Goal: Task Accomplishment & Management: Manage account settings

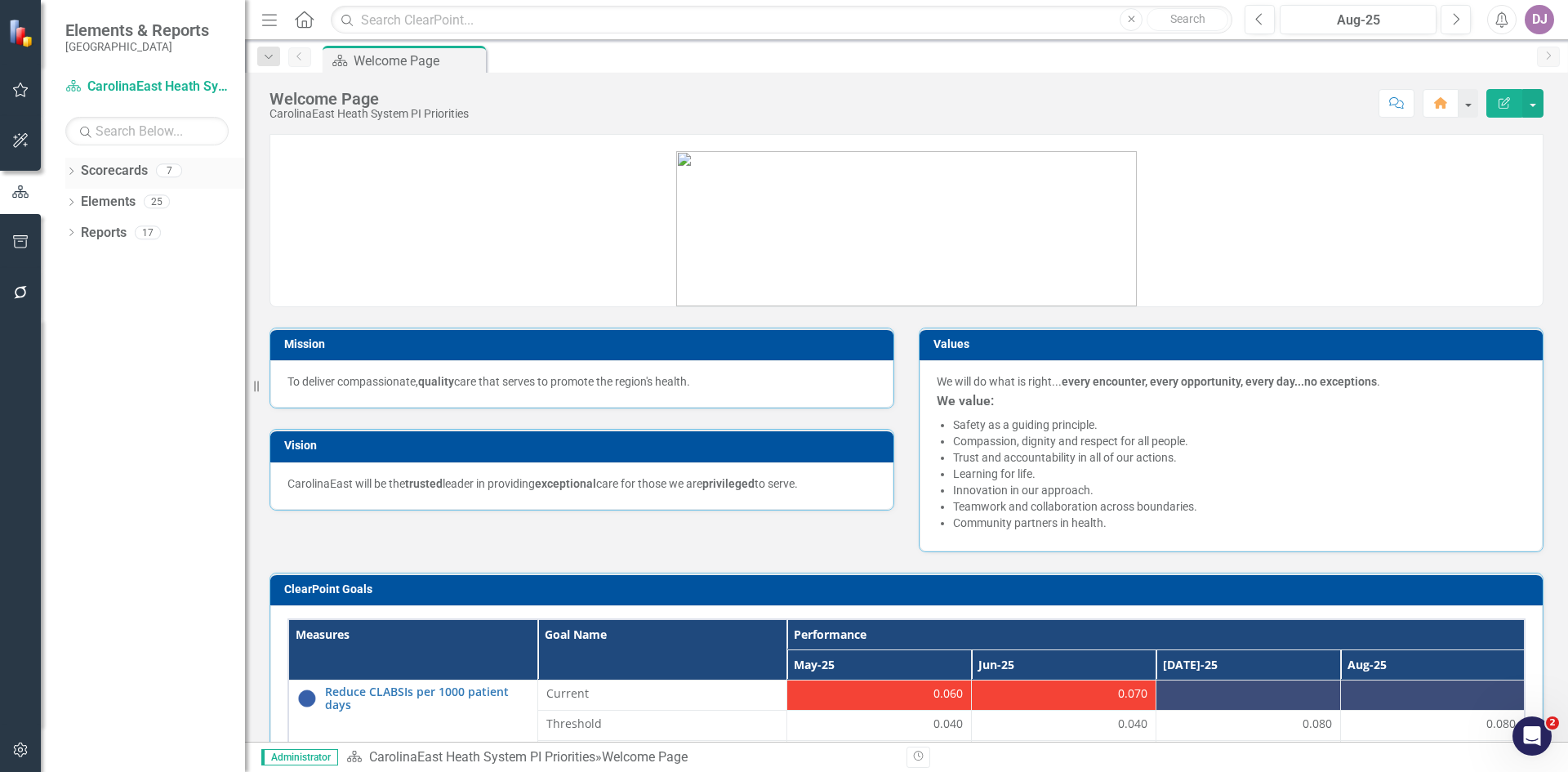
click at [111, 176] on link "Scorecards" at bounding box center [114, 171] width 67 height 19
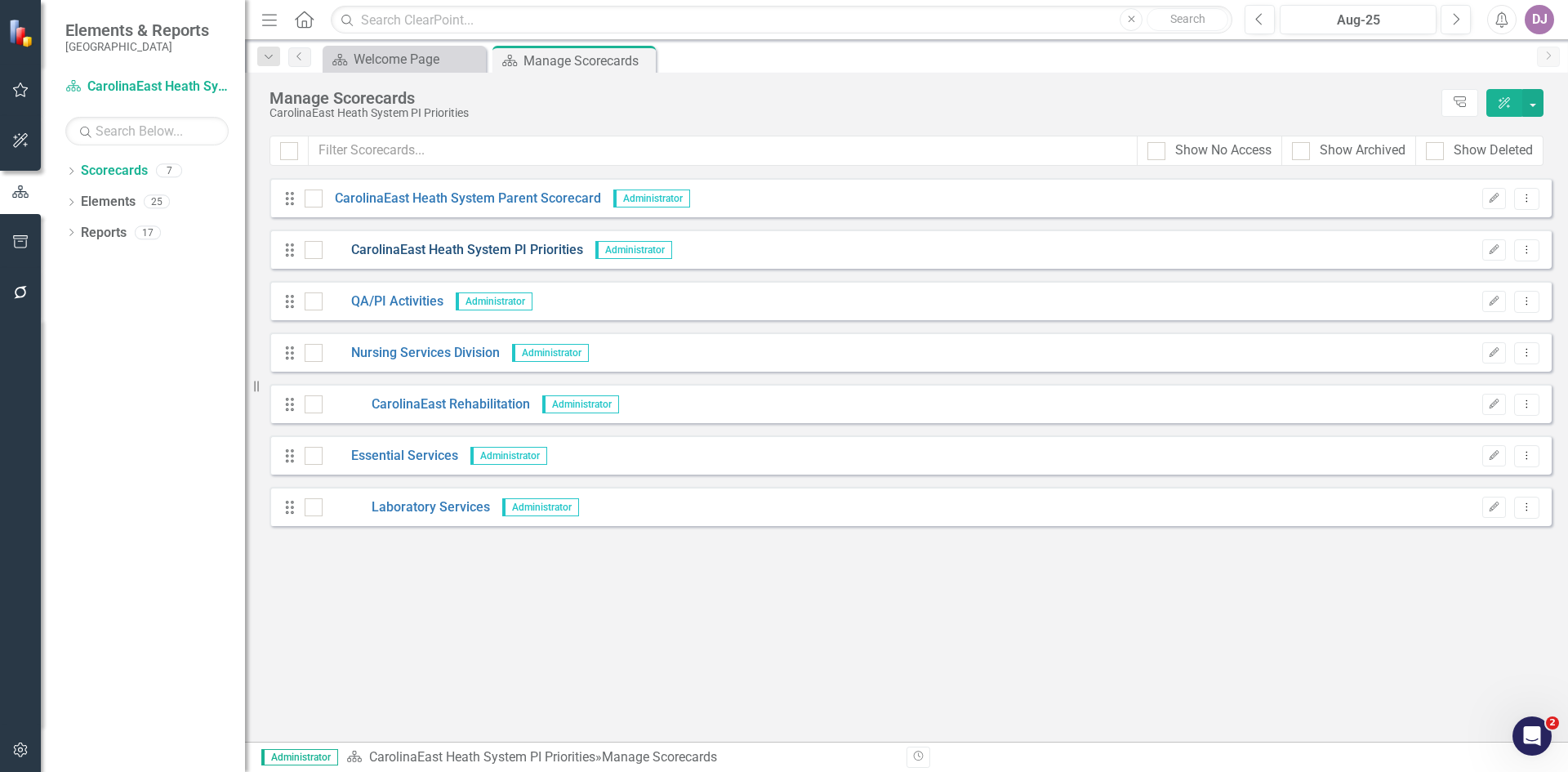
click at [449, 251] on link "CarolinaEast Heath System PI Priorities" at bounding box center [452, 249] width 260 height 19
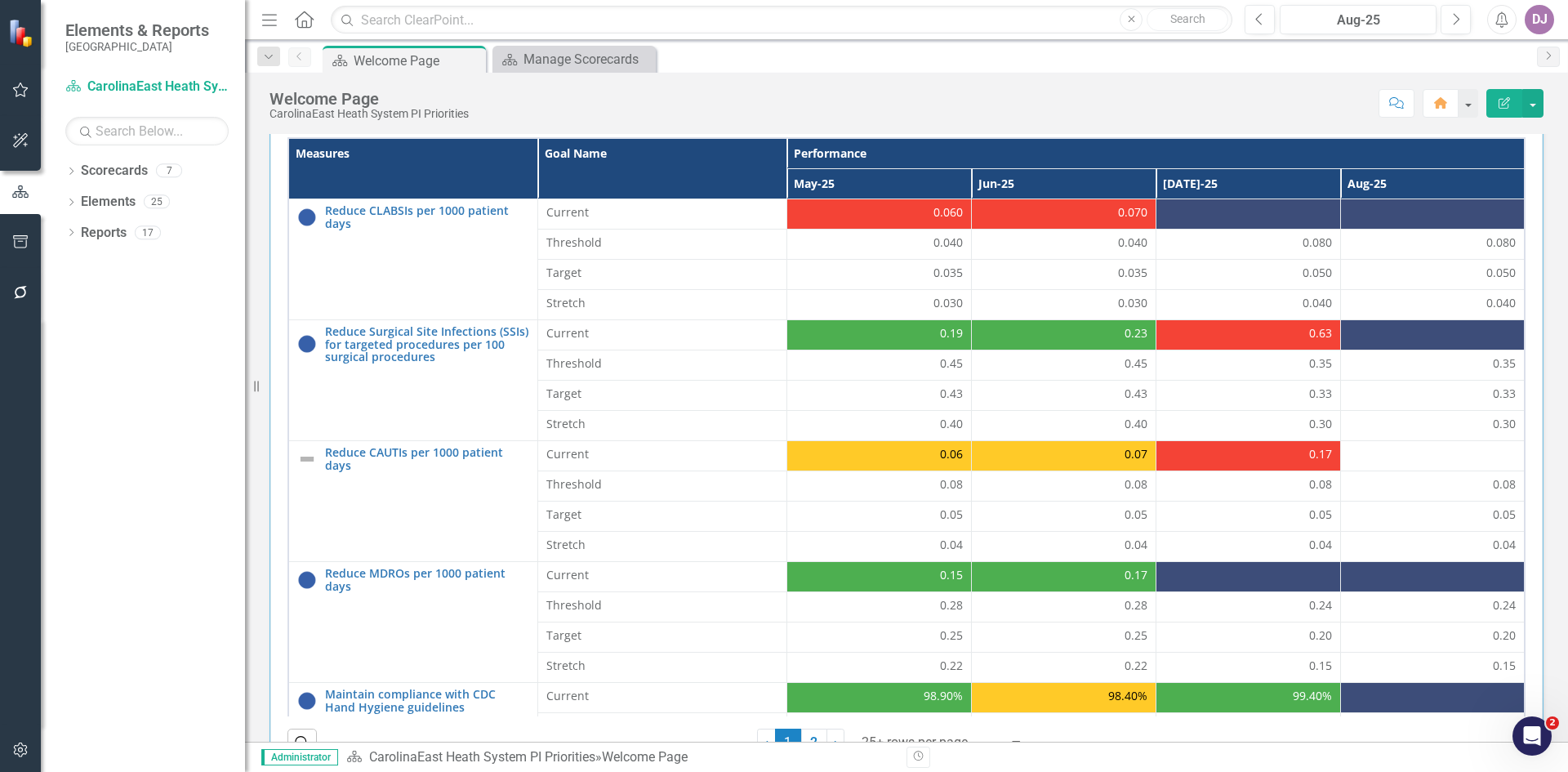
scroll to position [484, 0]
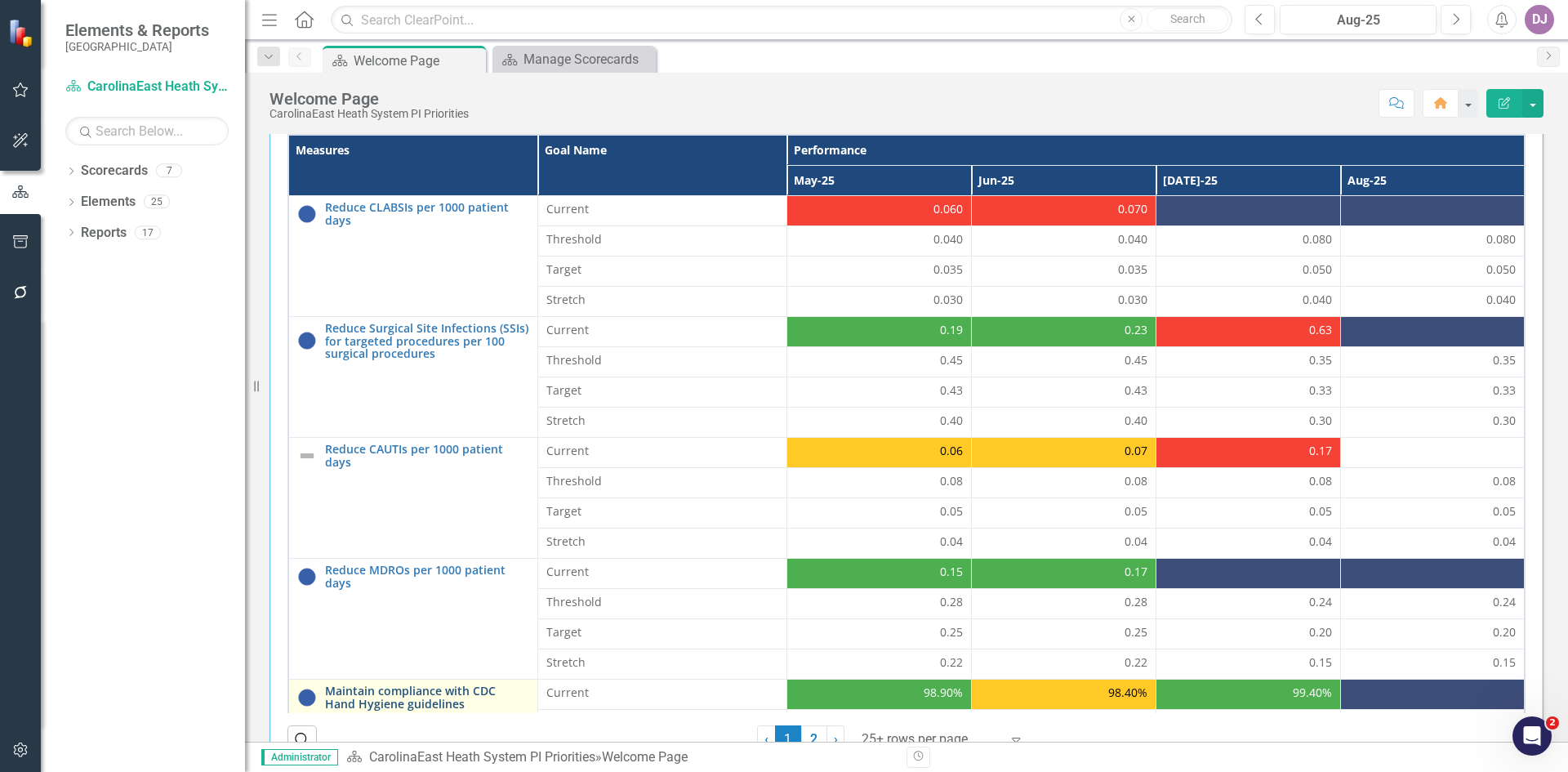
click at [405, 695] on link "Maintain compliance with CDC Hand Hygiene guidelines" at bounding box center [427, 697] width 204 height 26
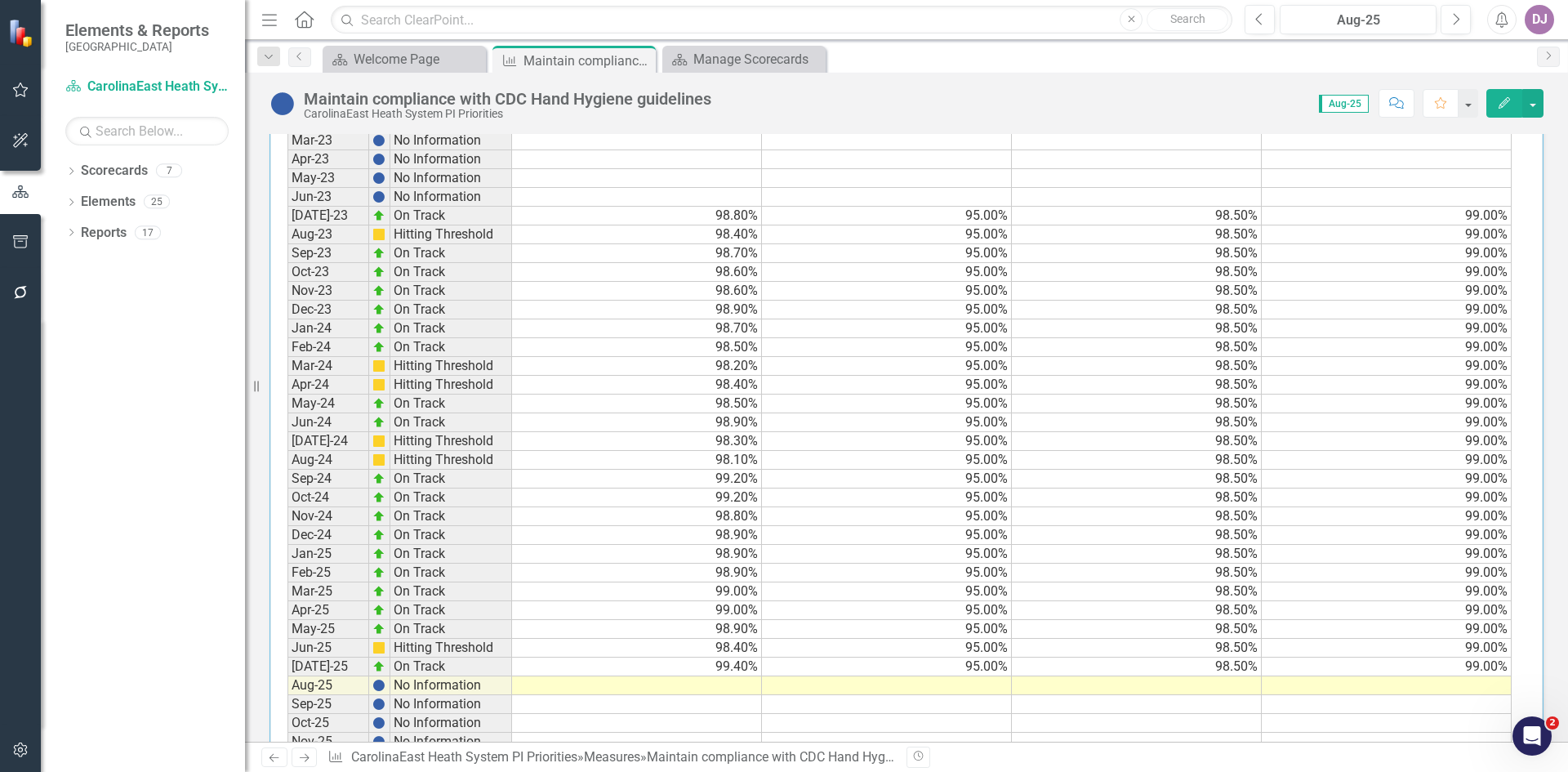
scroll to position [714, 0]
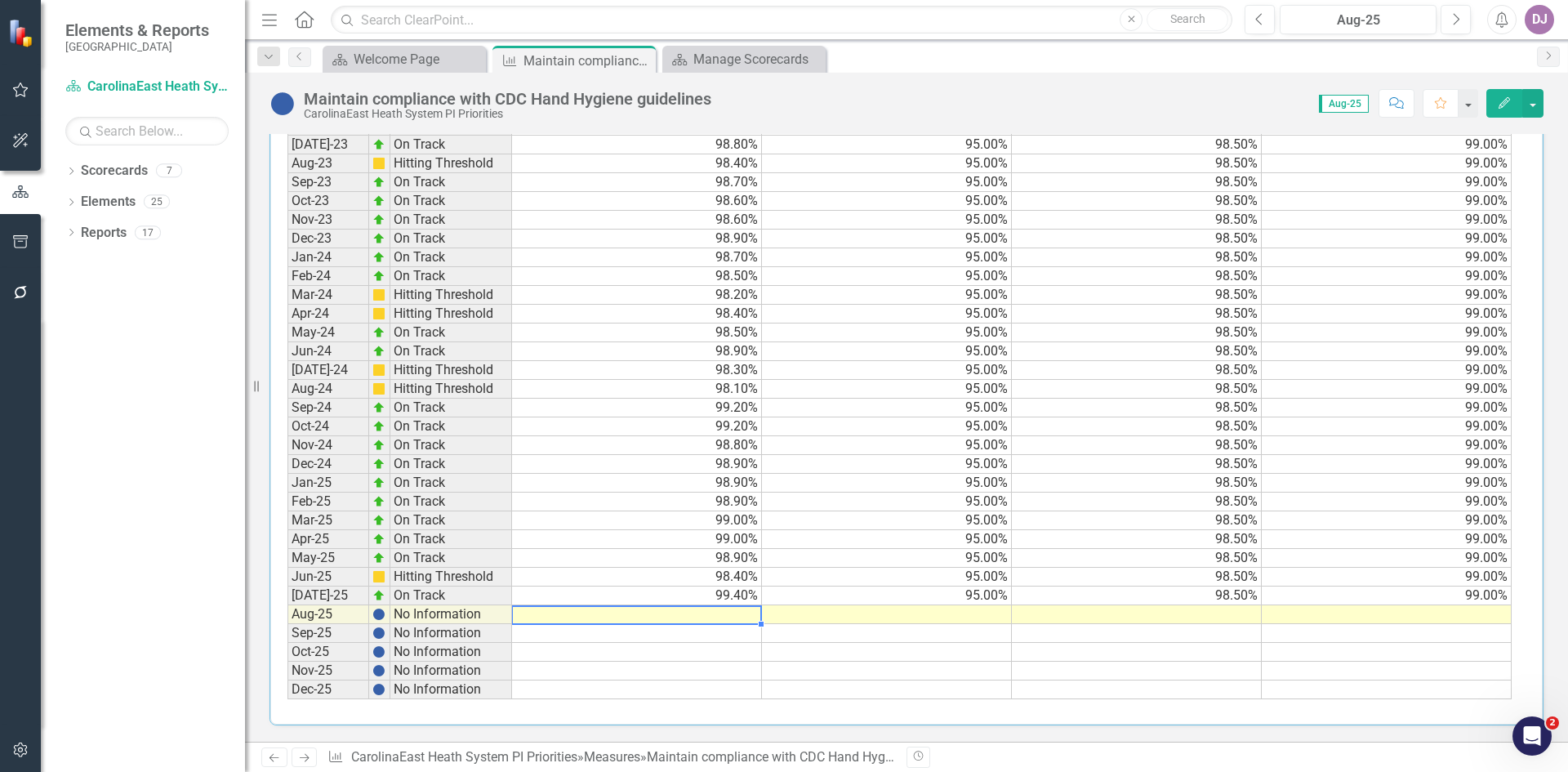
click at [726, 615] on td at bounding box center [637, 614] width 250 height 19
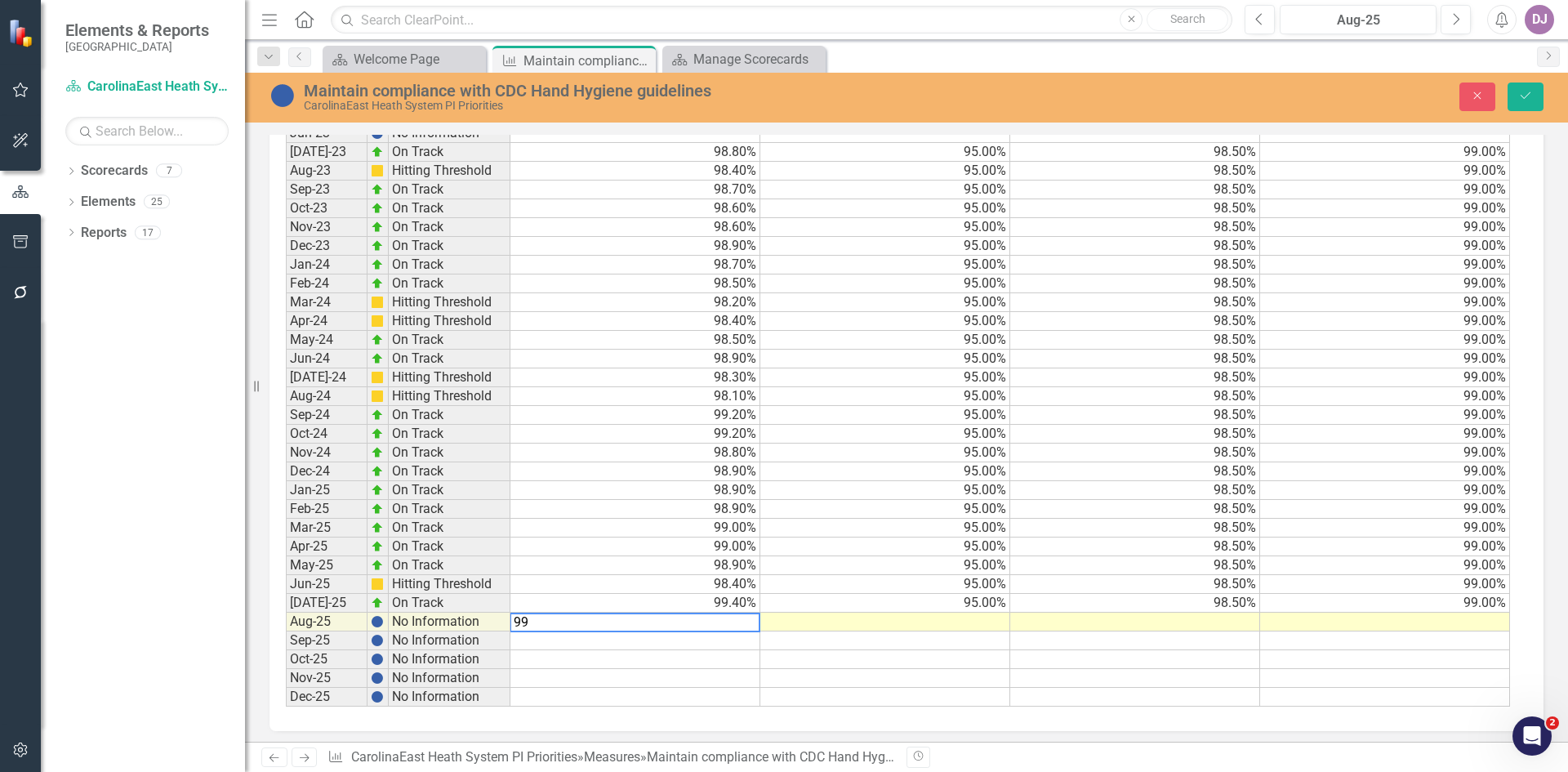
scroll to position [720, 0]
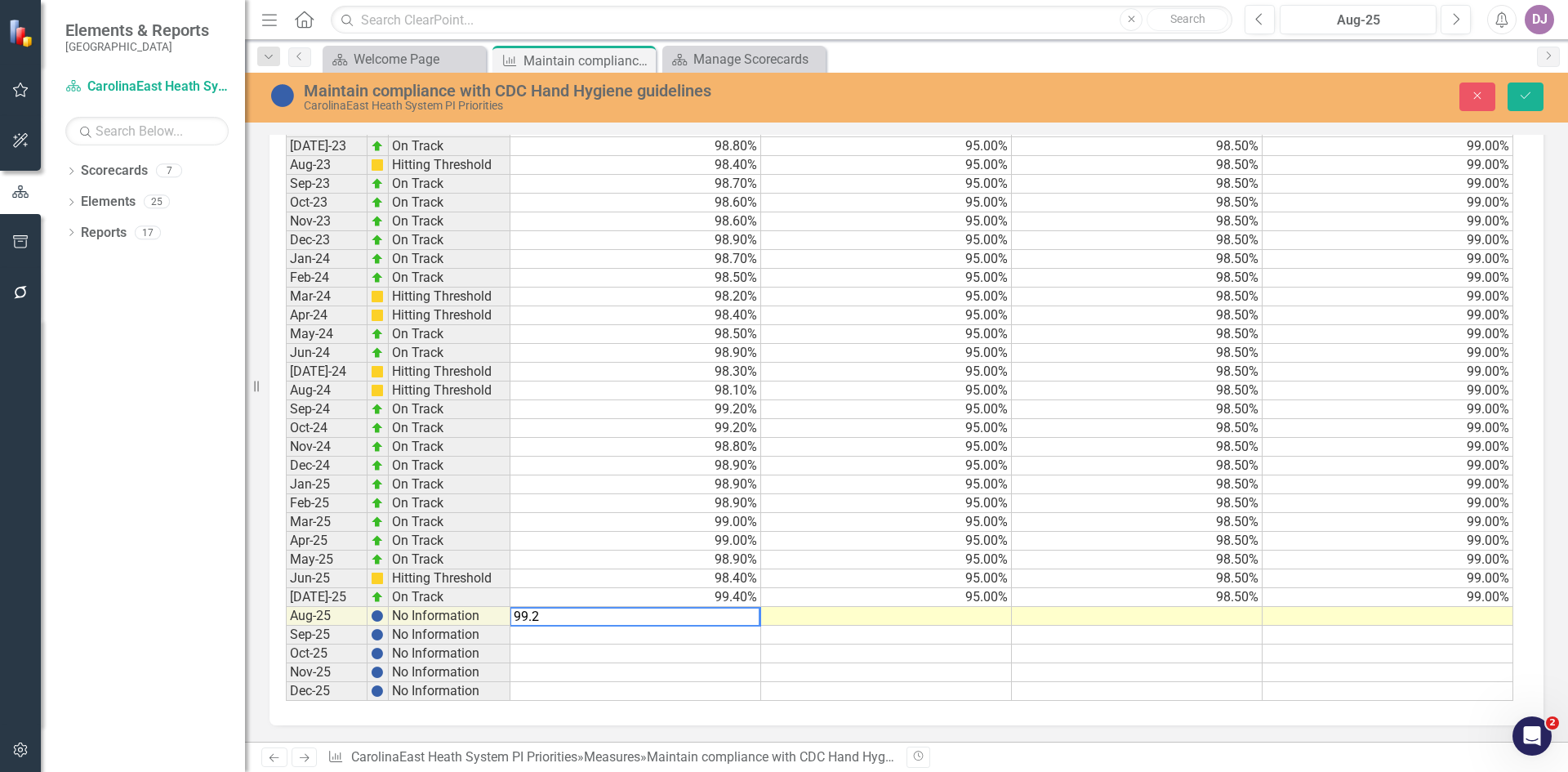
type textarea "99.2"
click at [286, 643] on div "Period Status Current Threshold Target Stretch Jan-23 No Information Feb-23 No …" at bounding box center [286, 353] width 0 height 696
click at [1530, 102] on icon "Save" at bounding box center [1525, 96] width 15 height 12
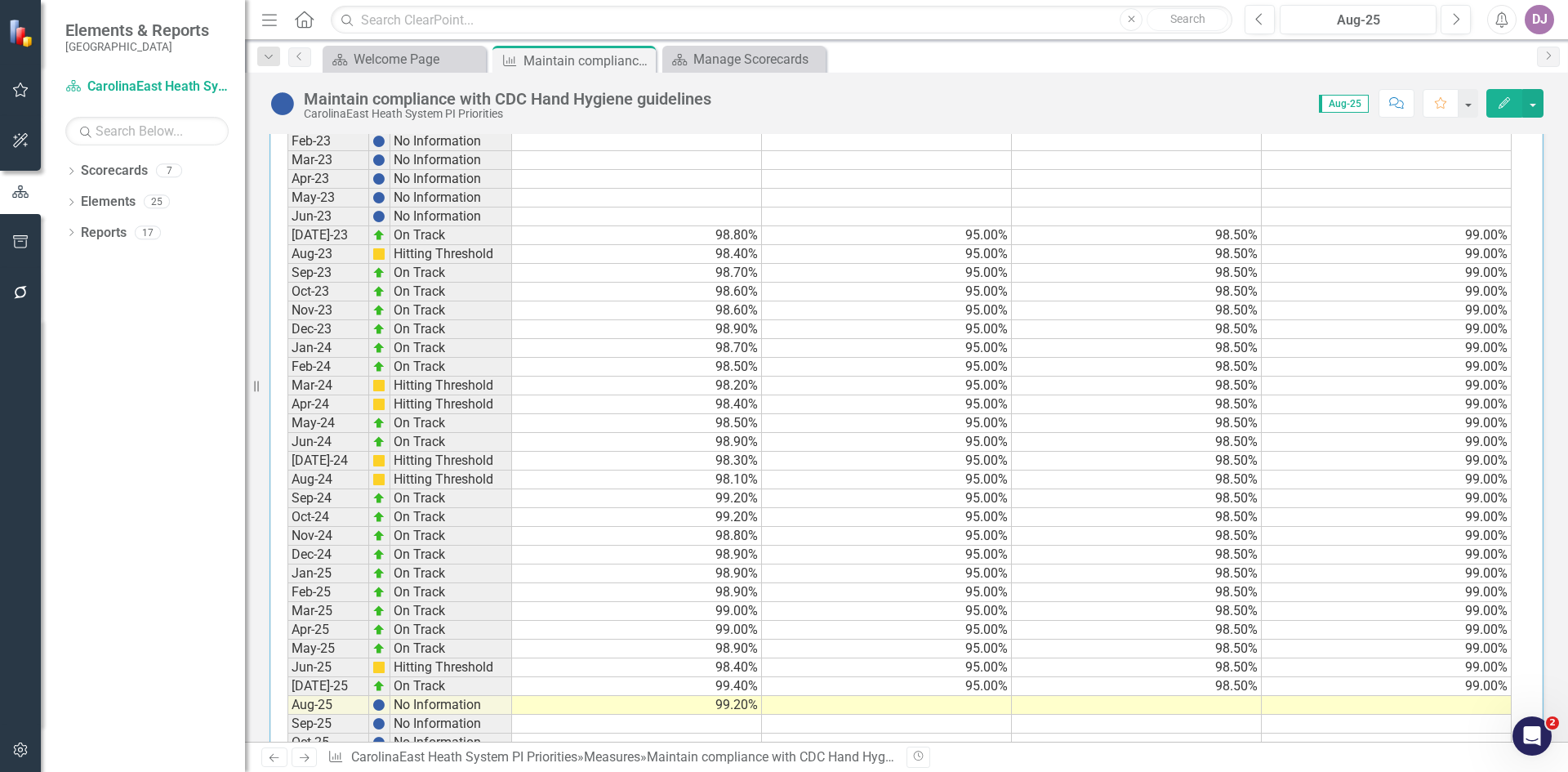
scroll to position [714, 0]
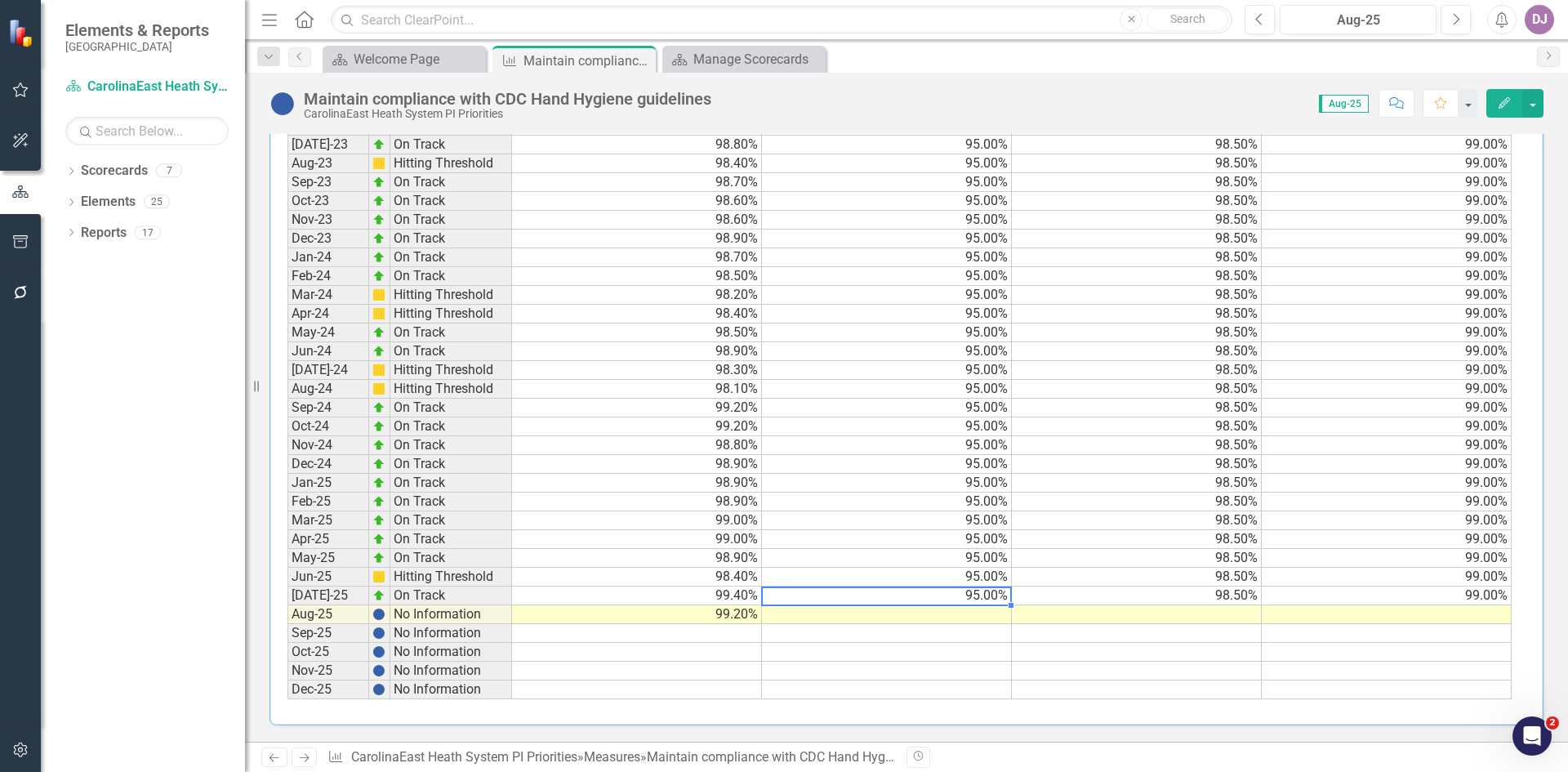
click at [971, 594] on td "95.00%" at bounding box center [887, 596] width 250 height 19
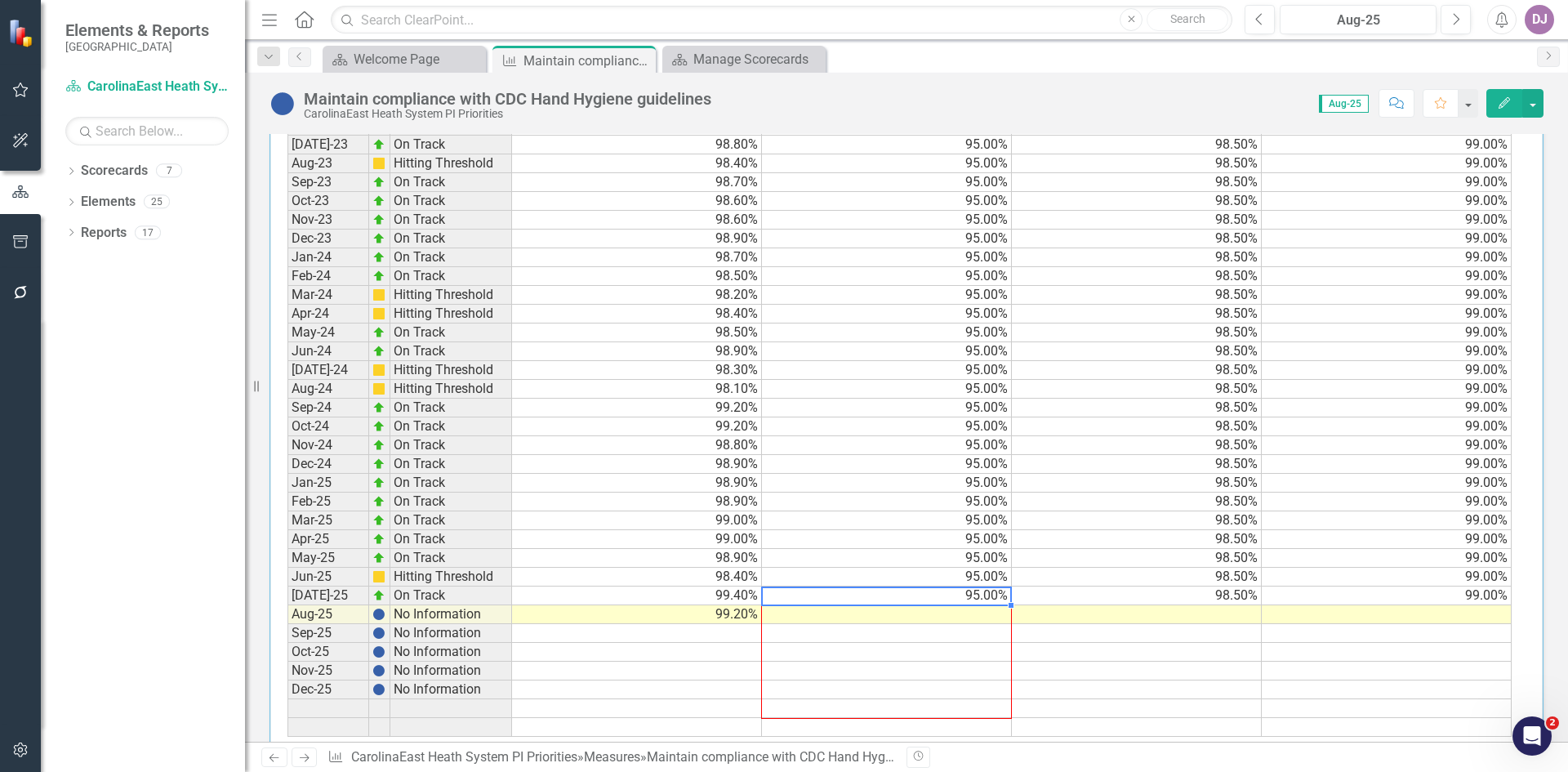
drag, startPoint x: 1010, startPoint y: 605, endPoint x: 1014, endPoint y: 703, distance: 98.1
click at [288, 703] on div "Period Status Current Threshold Target Stretch Jan-23 No Information Feb-23 No …" at bounding box center [288, 370] width 0 height 734
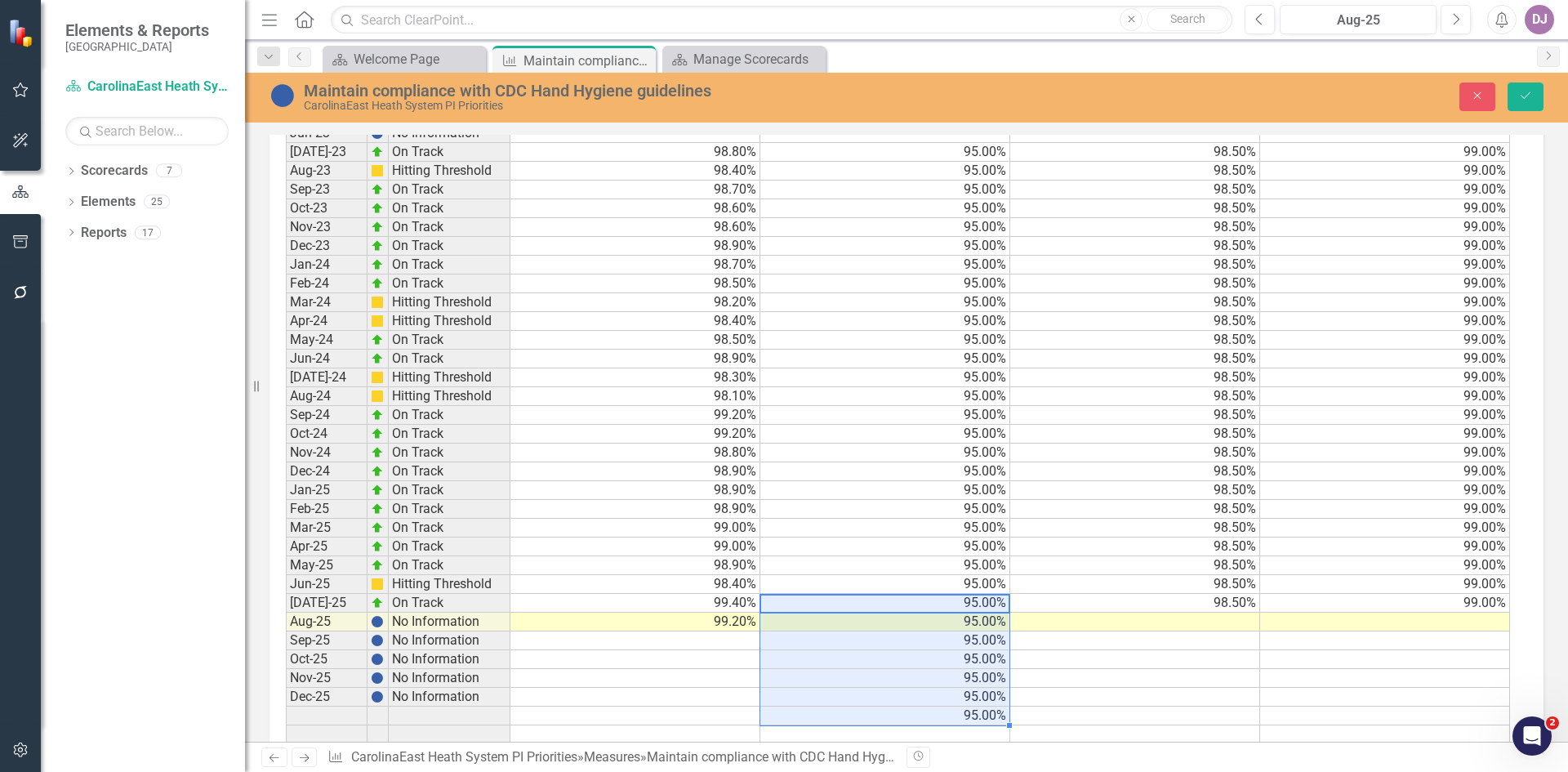
scroll to position [721, 0]
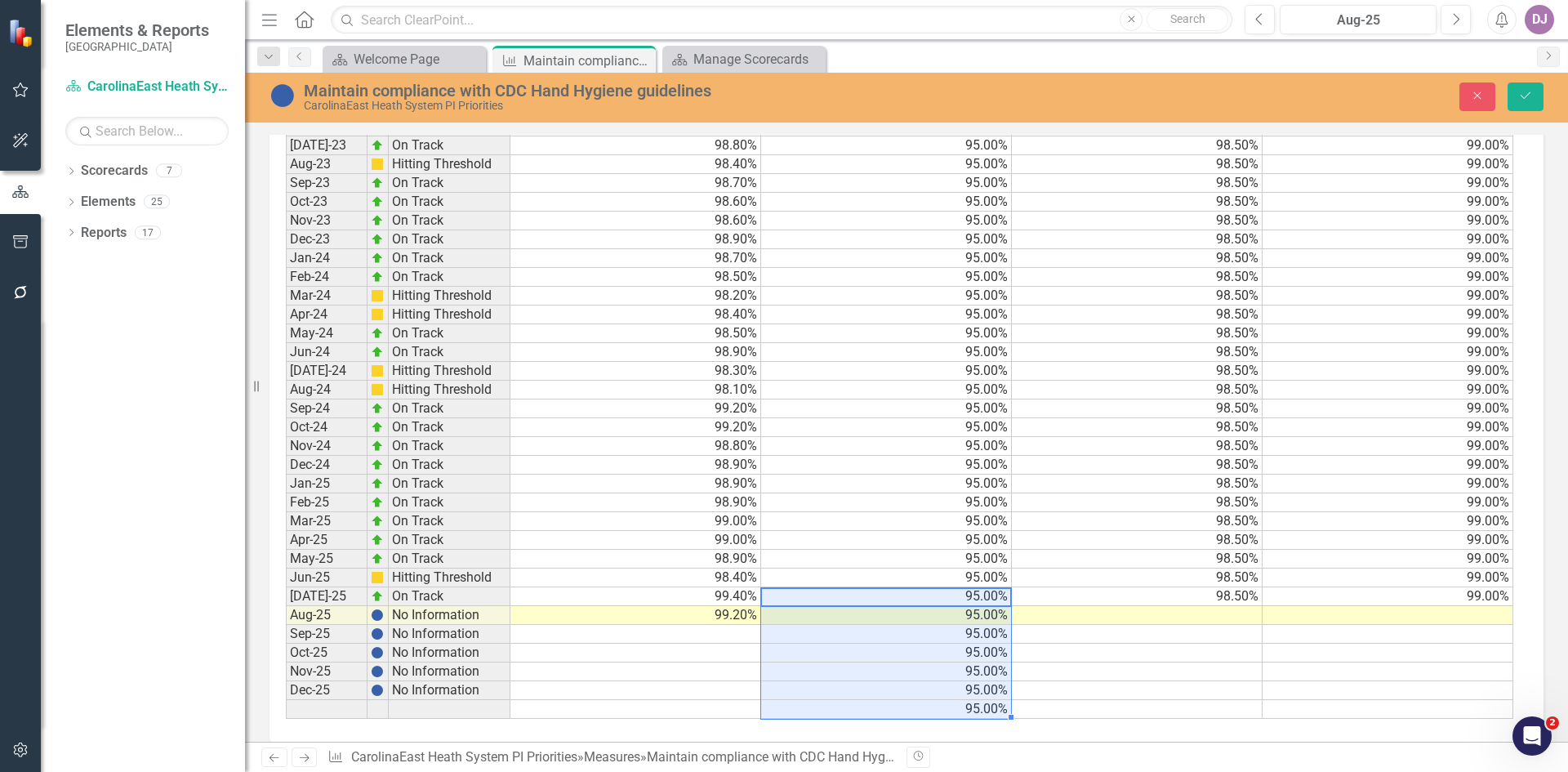
click at [1193, 596] on td "98.50%" at bounding box center [1136, 597] width 250 height 19
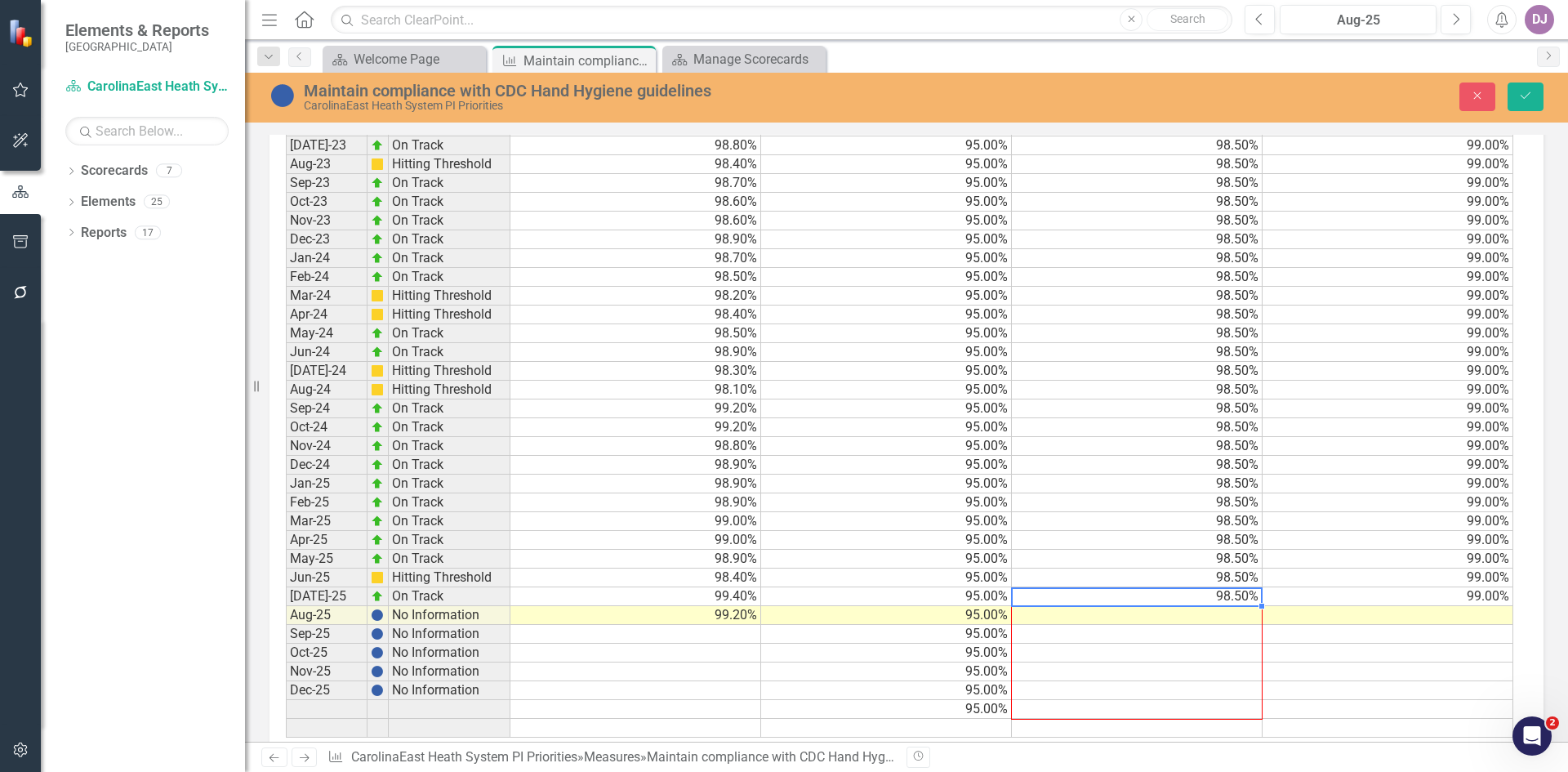
drag, startPoint x: 1261, startPoint y: 606, endPoint x: 1269, endPoint y: 705, distance: 99.3
click at [286, 705] on div "Period Status Current Threshold Target Stretch Jan-23 No Information Feb-23 No …" at bounding box center [286, 371] width 0 height 734
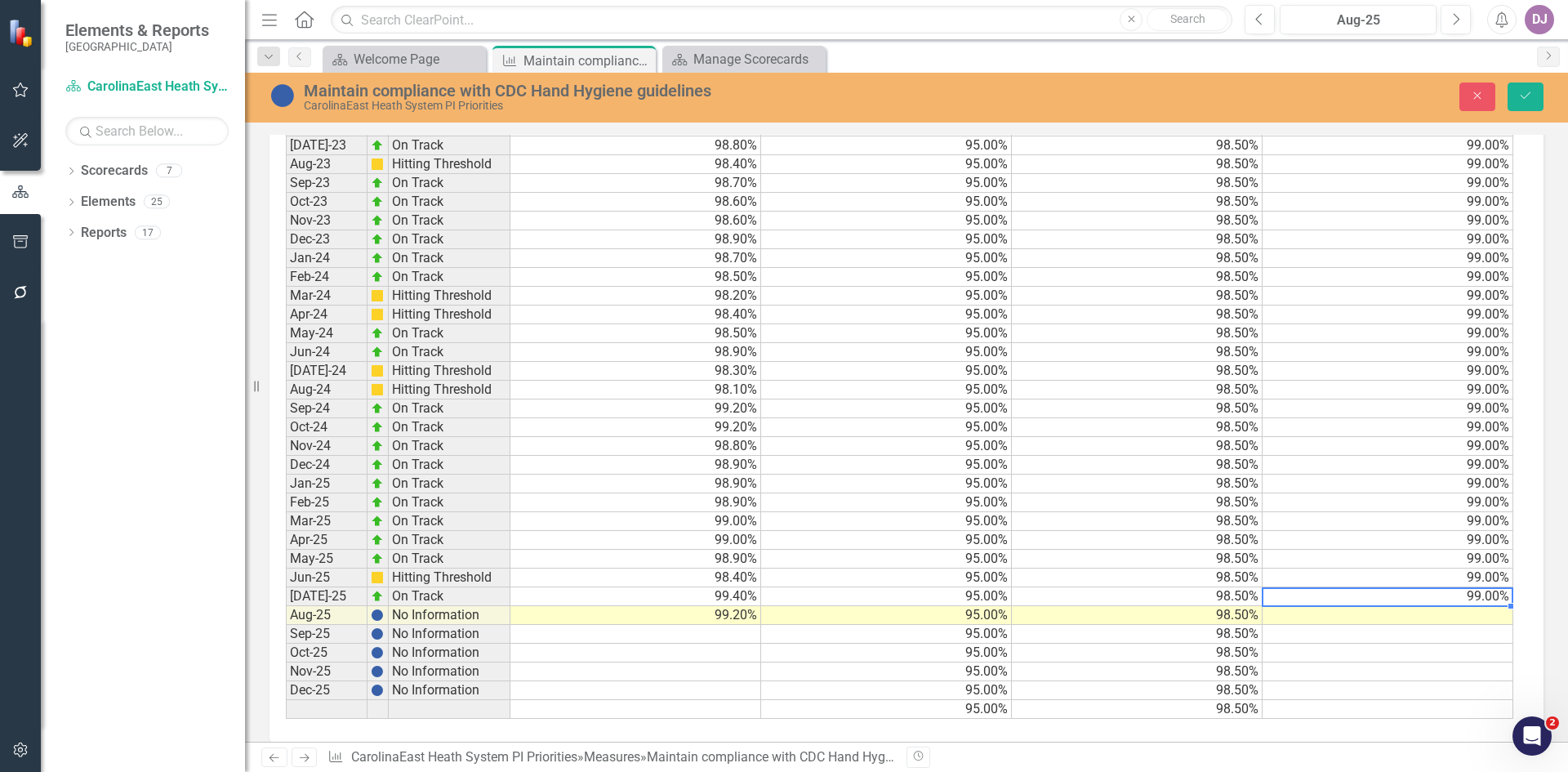
click at [1467, 600] on td "99.00%" at bounding box center [1388, 597] width 250 height 19
drag, startPoint x: 1511, startPoint y: 606, endPoint x: 1522, endPoint y: 696, distance: 90.7
click at [1522, 696] on div "Period Status Current Threshold Target Stretch Jan-23 No Information Feb-23 No …" at bounding box center [906, 368] width 1273 height 751
click at [1501, 602] on td "99.00%" at bounding box center [1388, 597] width 250 height 19
drag, startPoint x: 1511, startPoint y: 607, endPoint x: 1504, endPoint y: 702, distance: 95.3
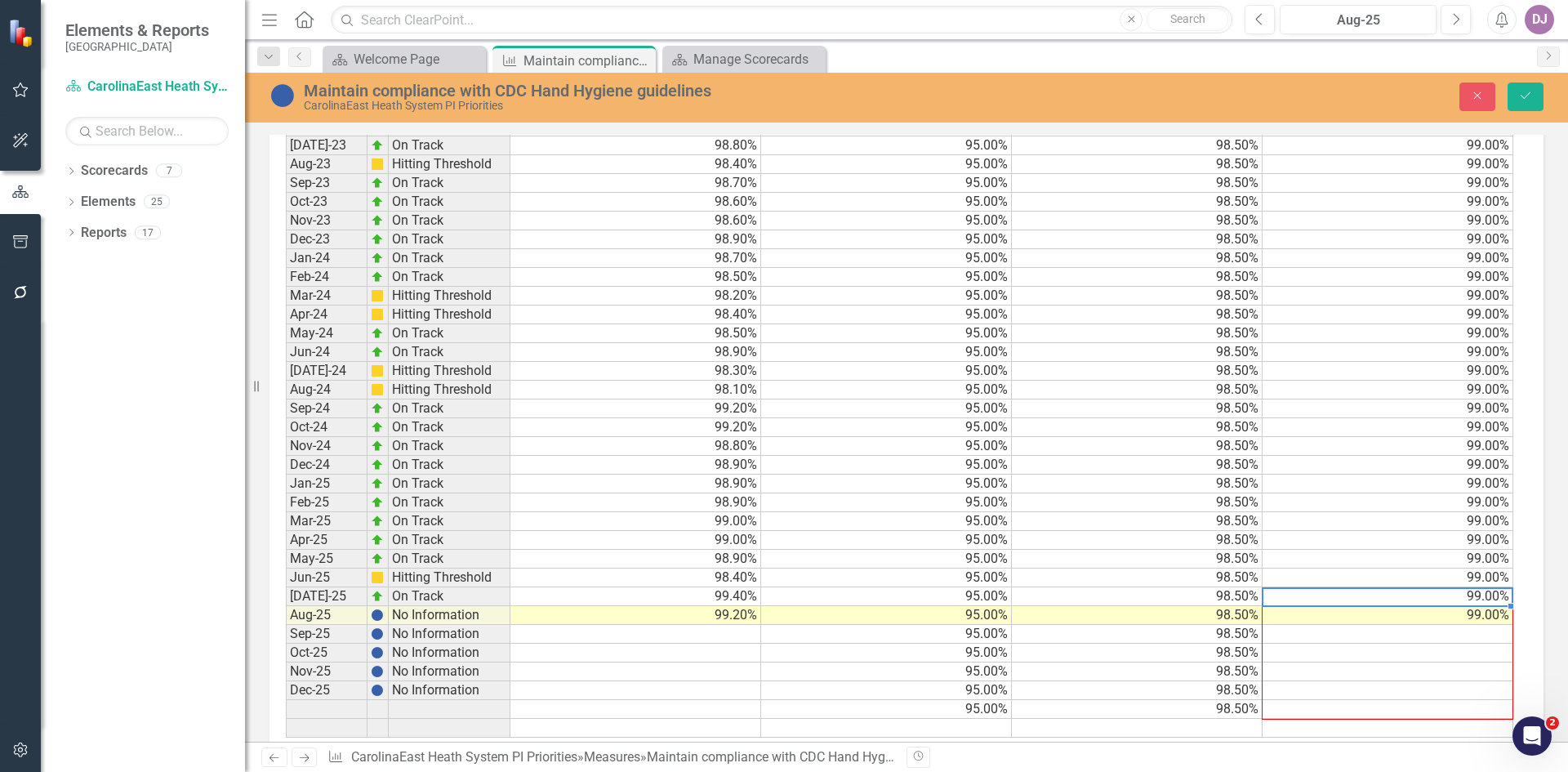
click at [286, 702] on div "Period Status Current Threshold Target Stretch Jan-23 No Information Feb-23 No …" at bounding box center [286, 371] width 0 height 734
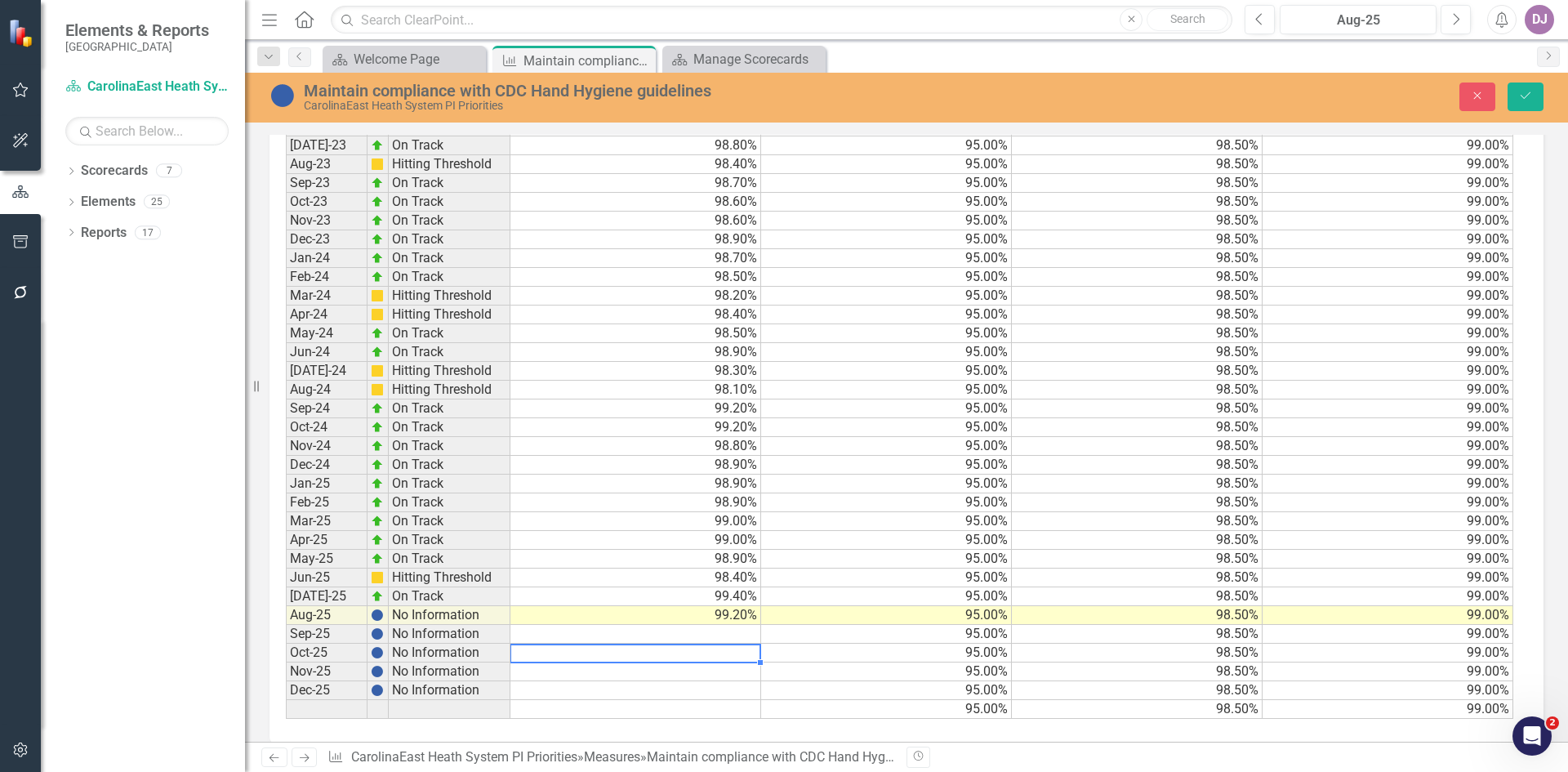
click at [693, 651] on td at bounding box center [636, 653] width 250 height 19
click at [1528, 103] on button "Save" at bounding box center [1525, 97] width 35 height 29
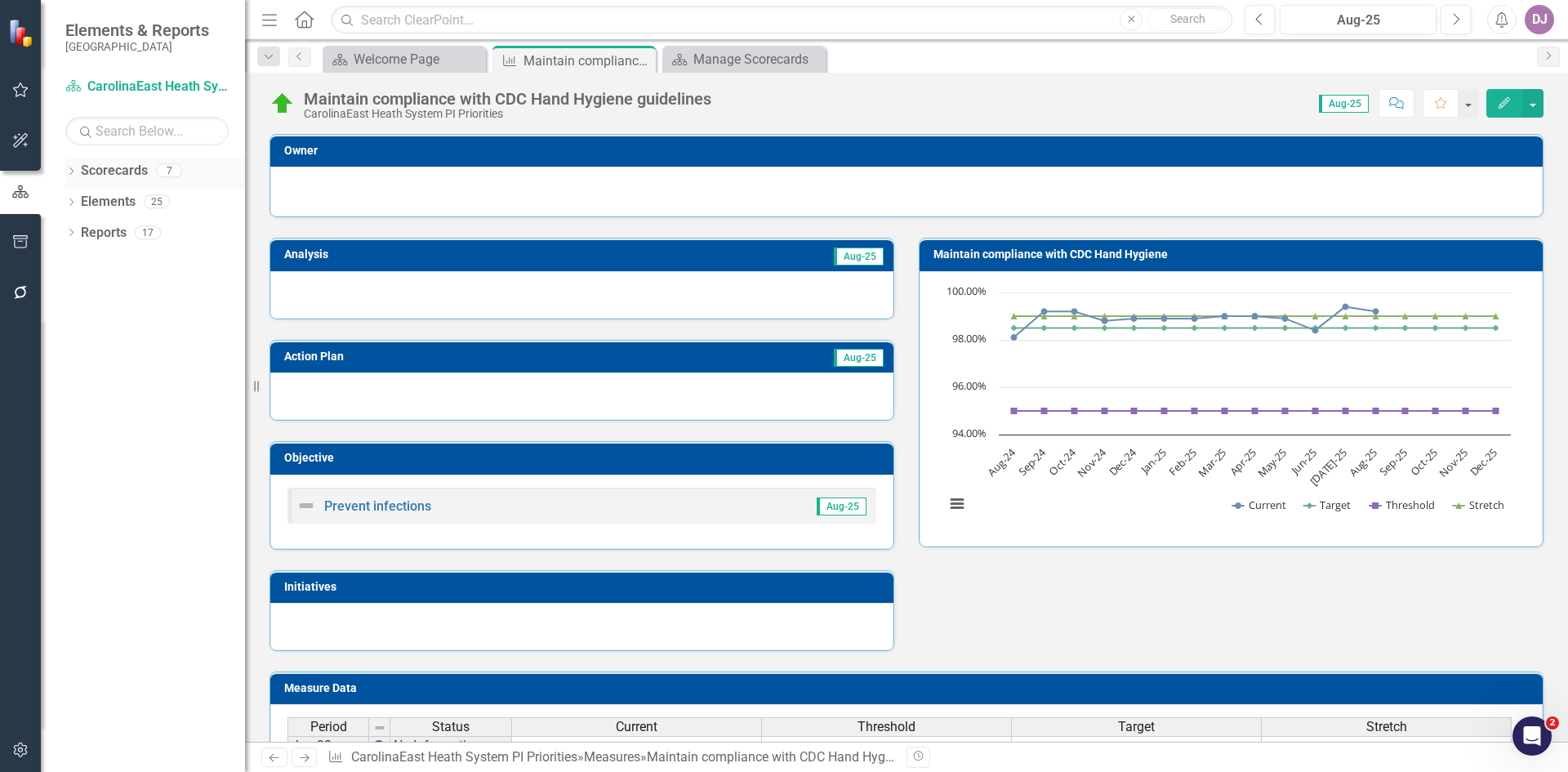
click at [120, 168] on link "Scorecards" at bounding box center [114, 171] width 67 height 19
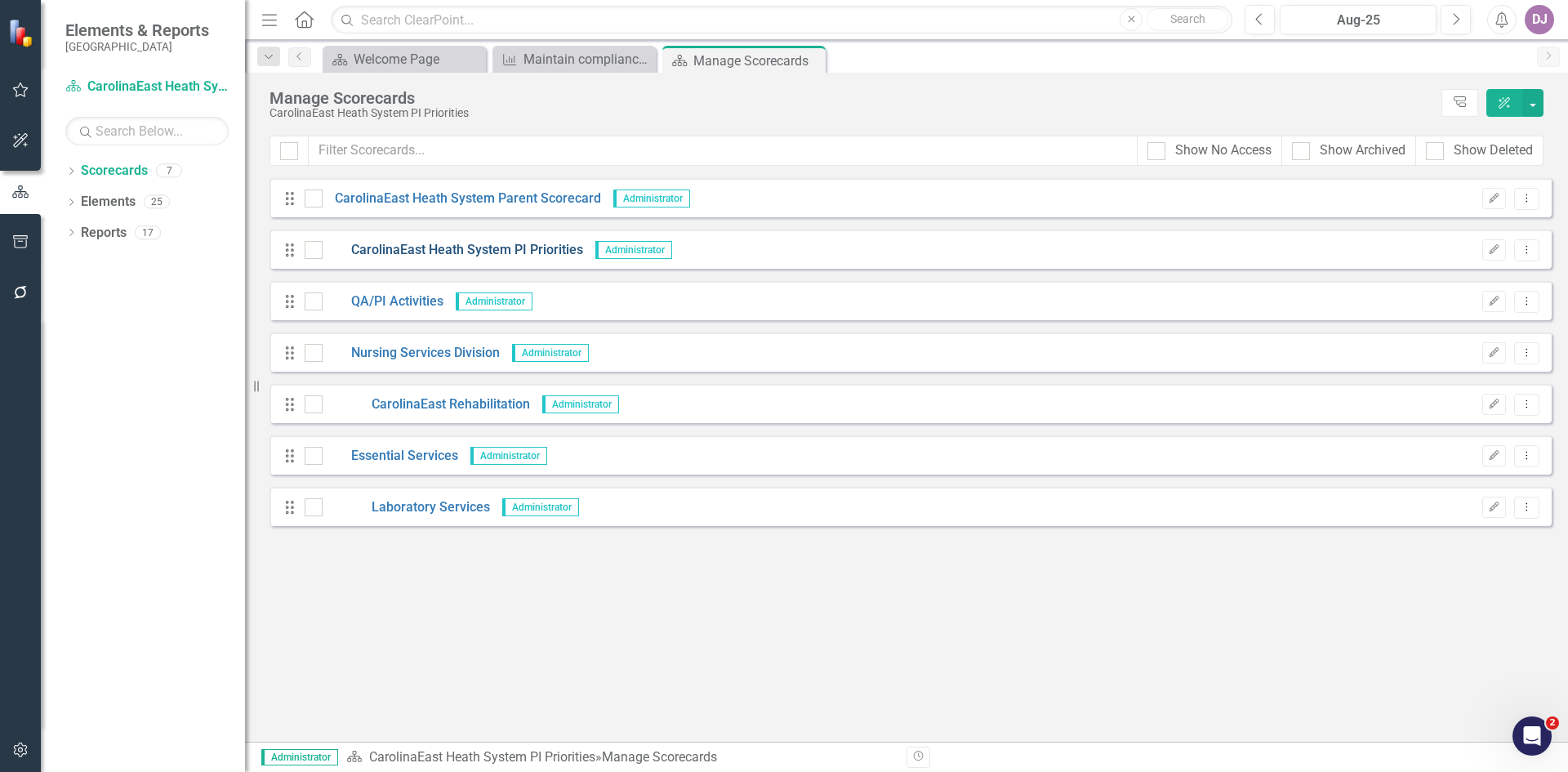
click at [418, 250] on link "CarolinaEast Heath System PI Priorities" at bounding box center [452, 249] width 260 height 19
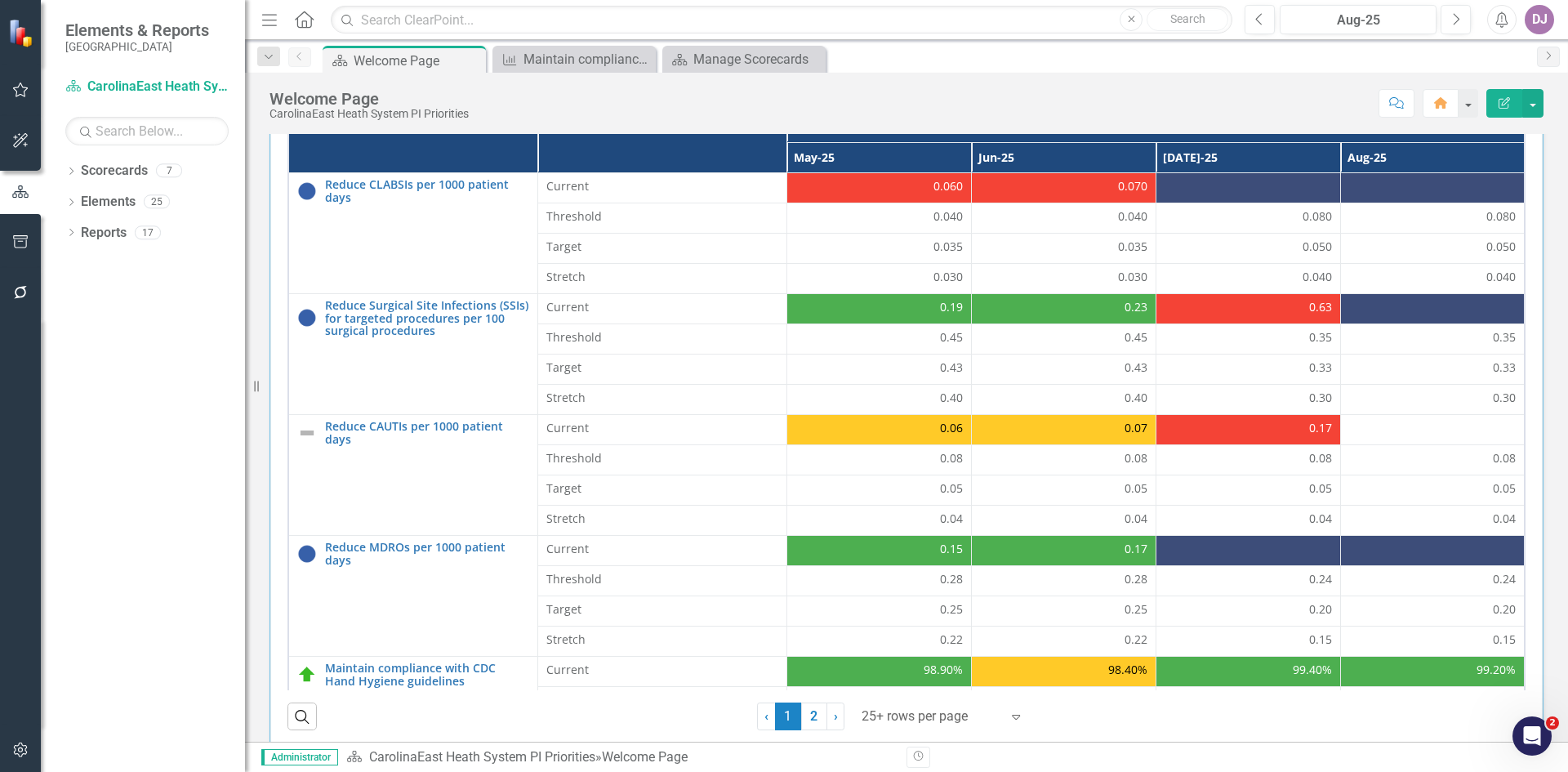
scroll to position [510, 0]
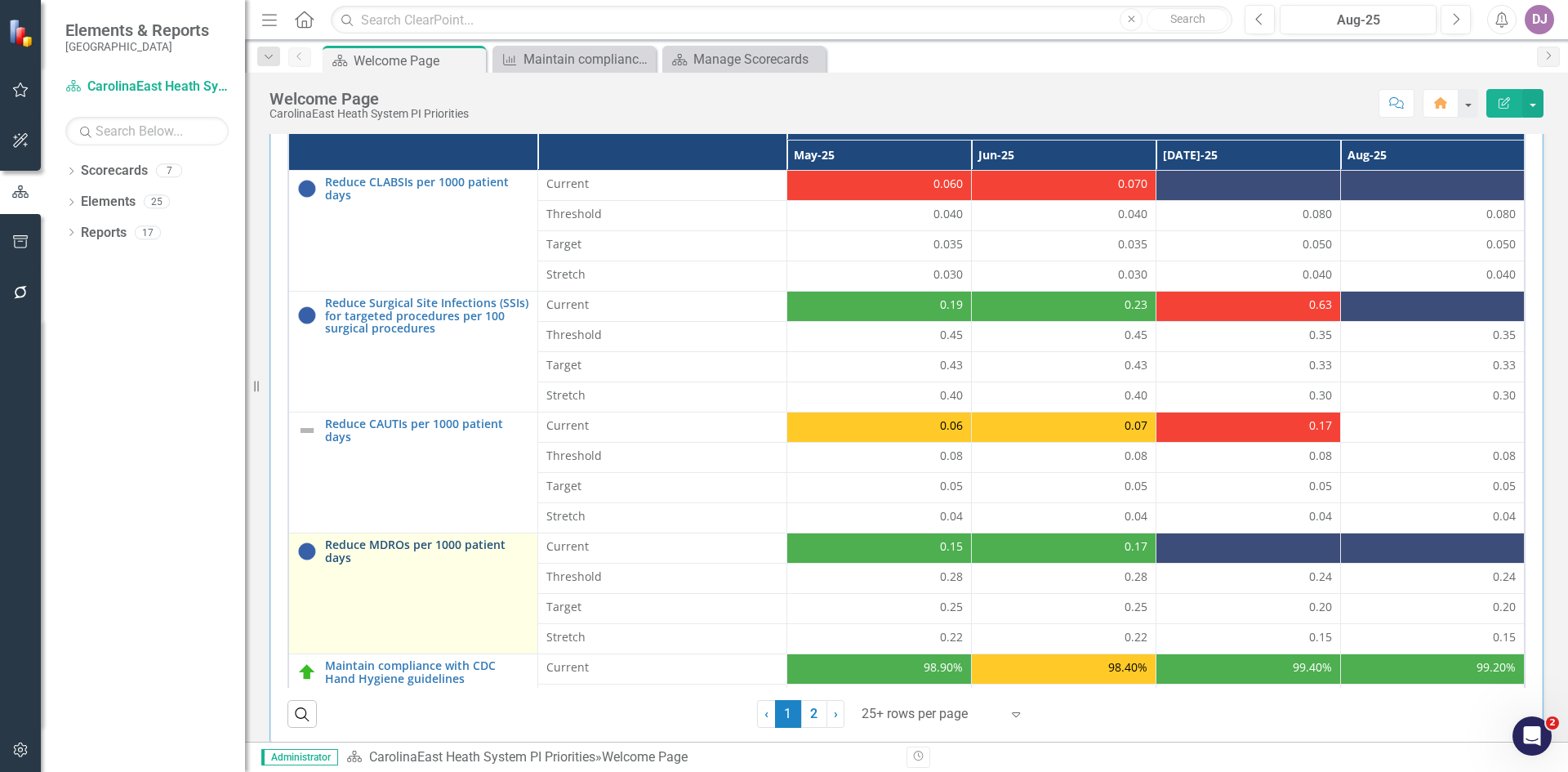
click at [442, 547] on link "Reduce MDROs per 1000 patient days" at bounding box center [427, 551] width 204 height 26
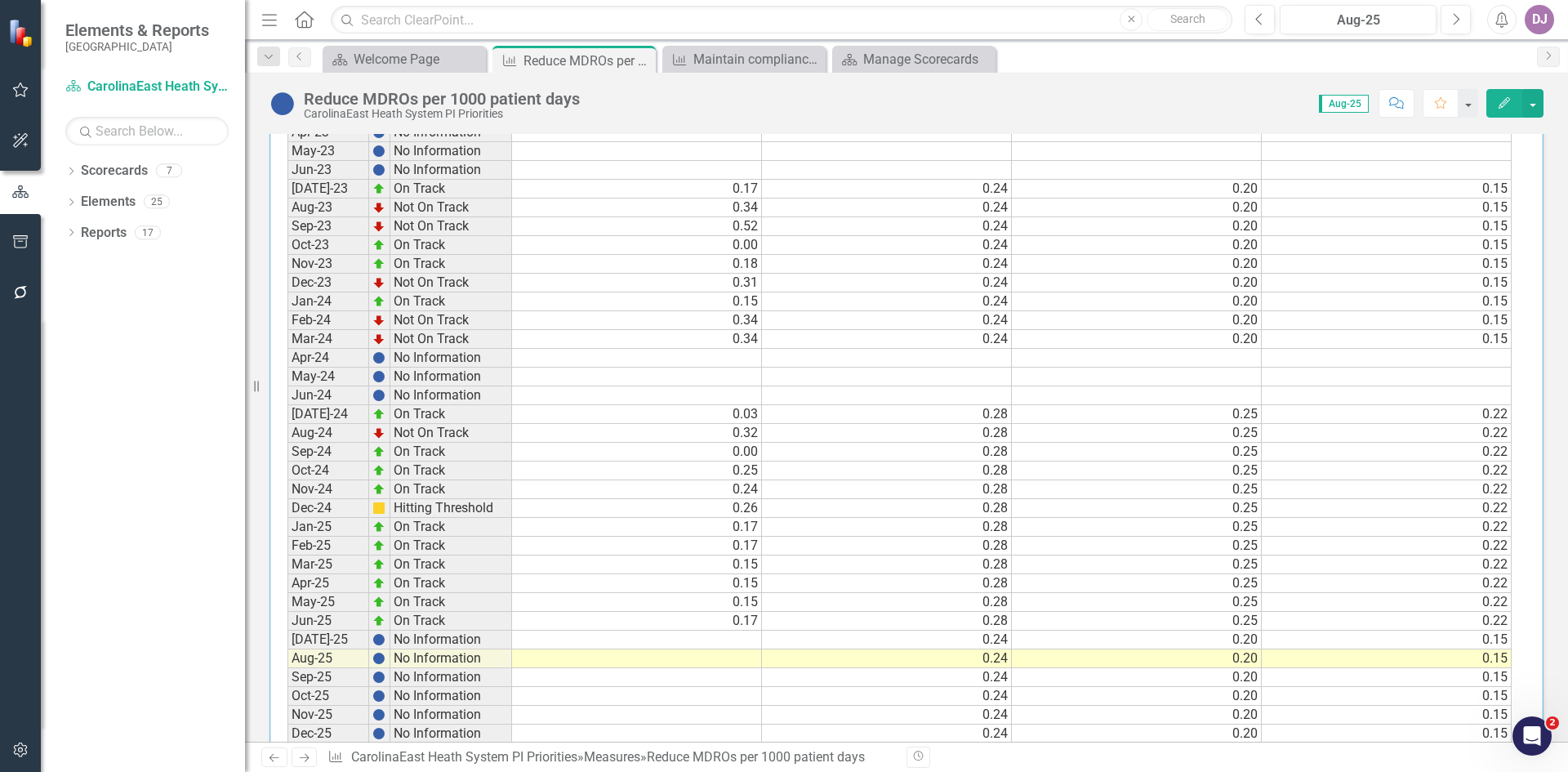
scroll to position [714, 0]
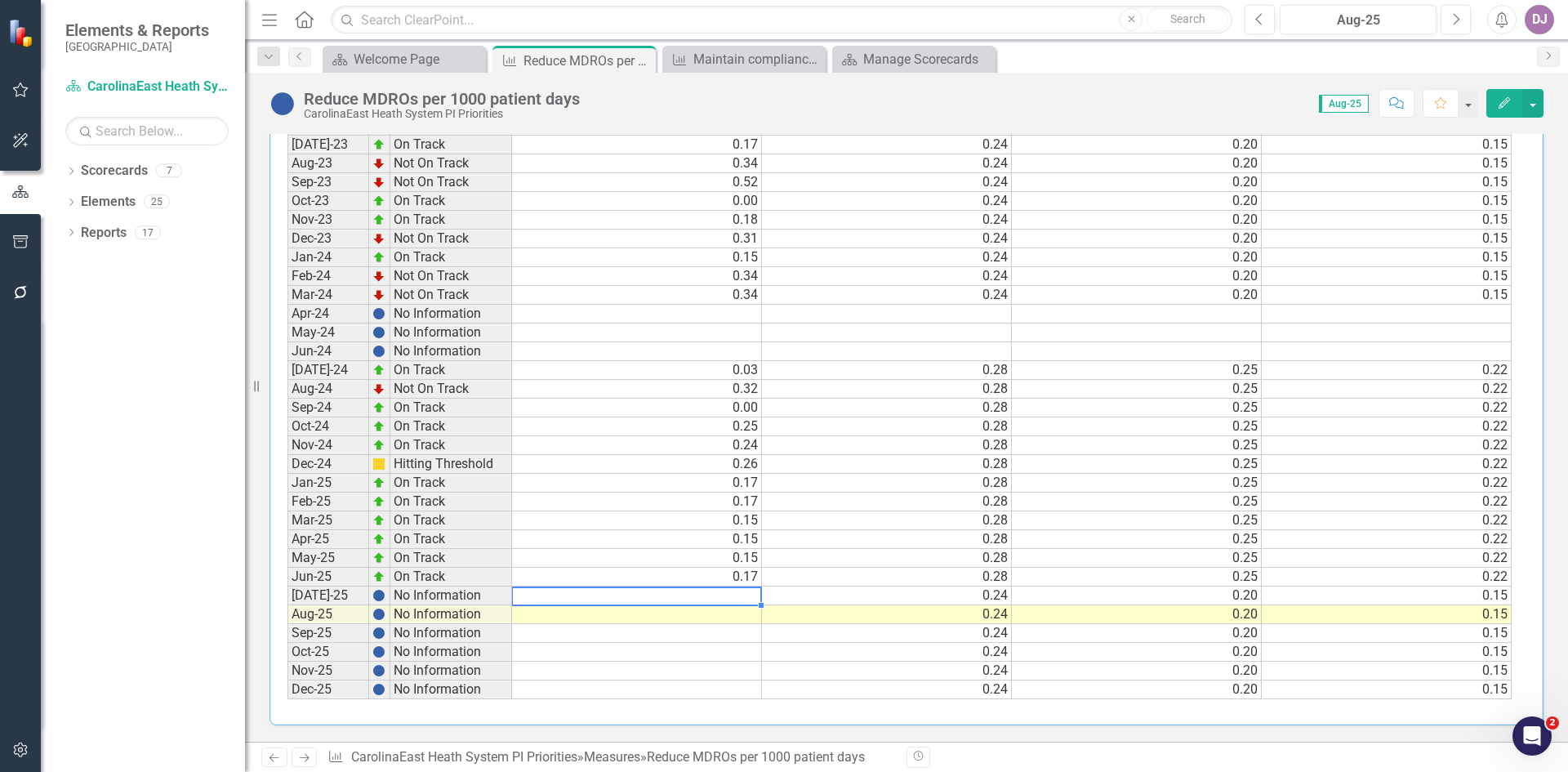
click at [722, 593] on td at bounding box center [637, 596] width 250 height 19
click at [112, 169] on link "Scorecards" at bounding box center [114, 171] width 67 height 19
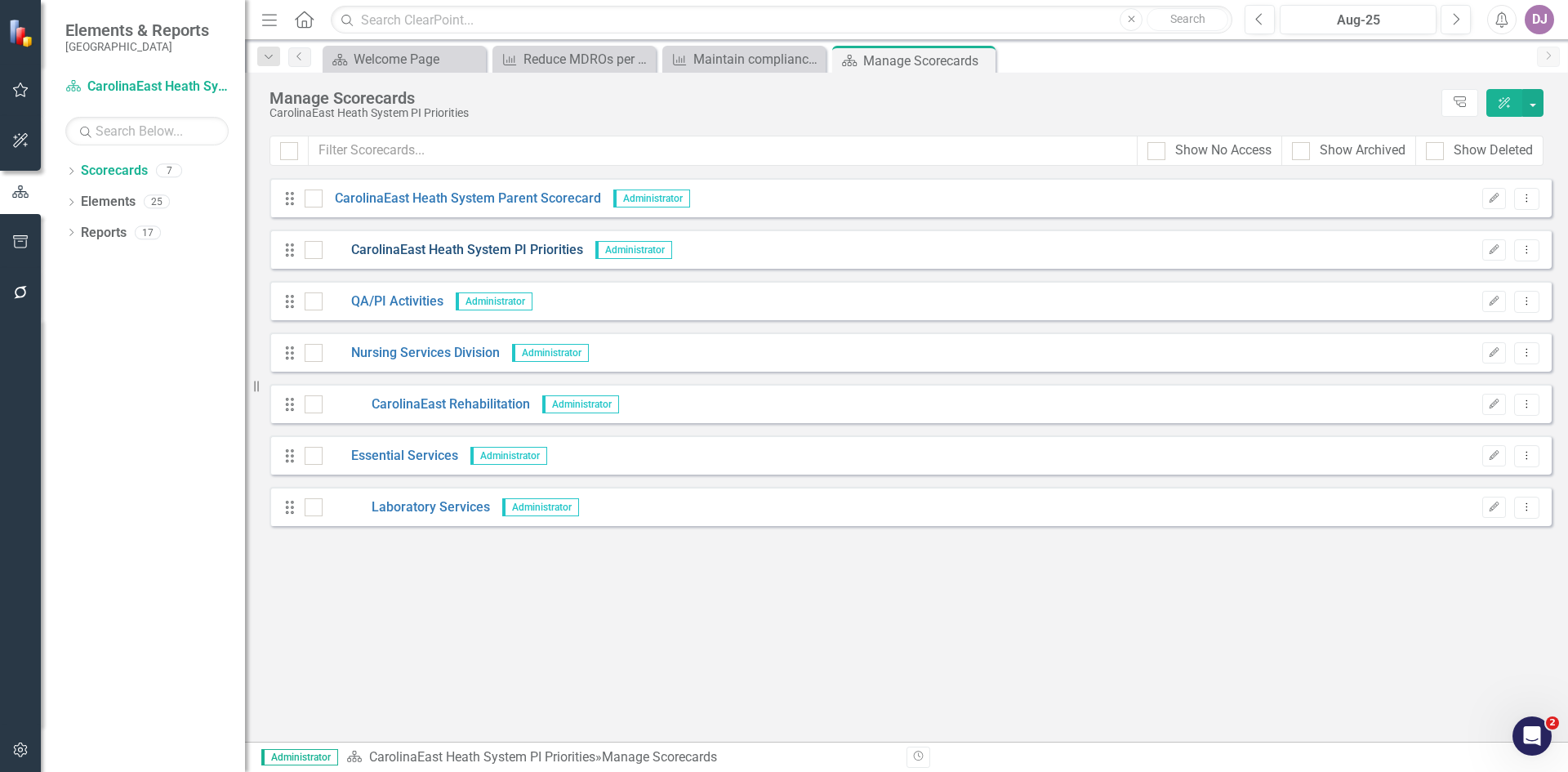
click at [487, 248] on link "CarolinaEast Heath System PI Priorities" at bounding box center [452, 249] width 260 height 19
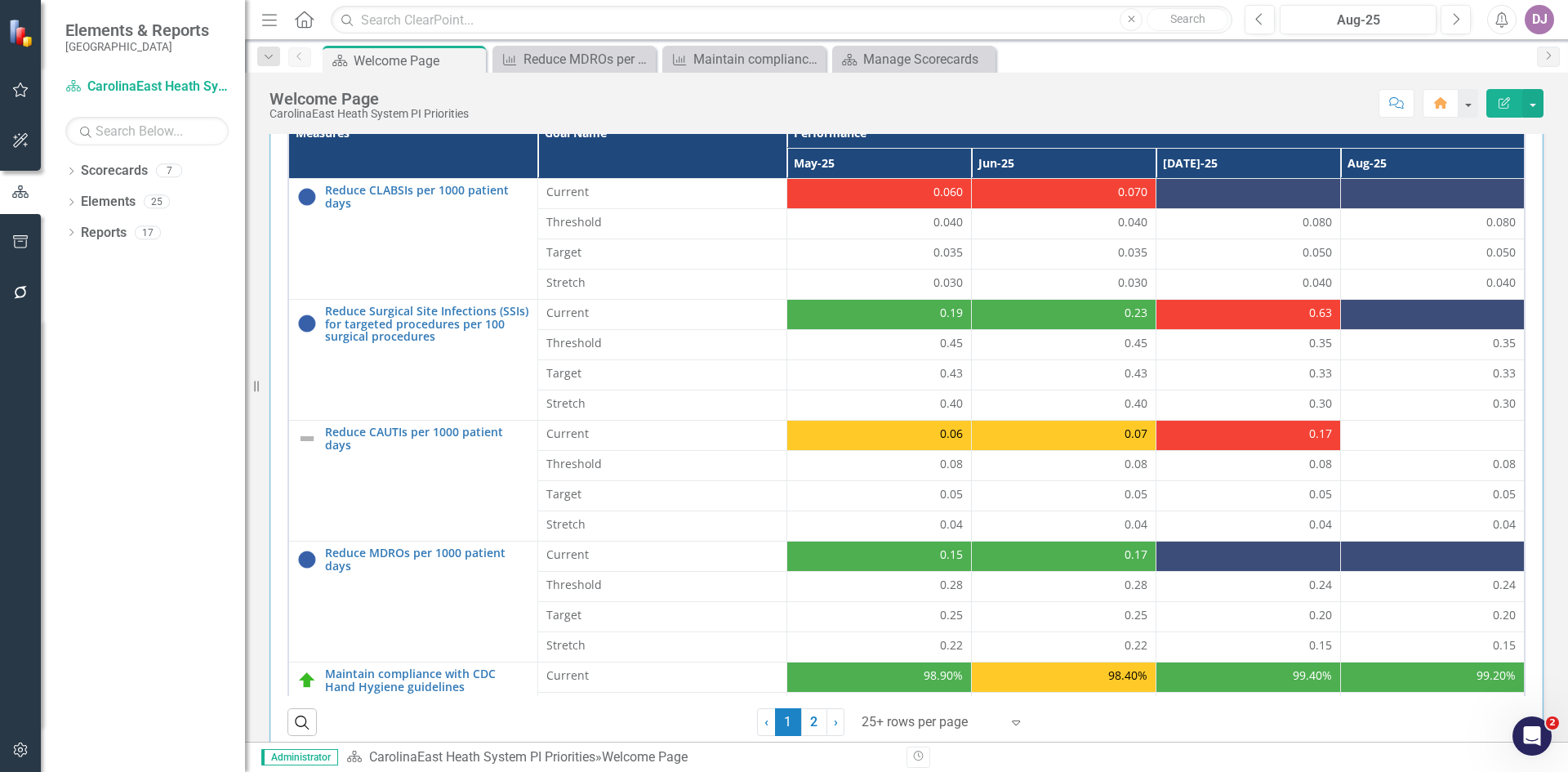
scroll to position [493, 0]
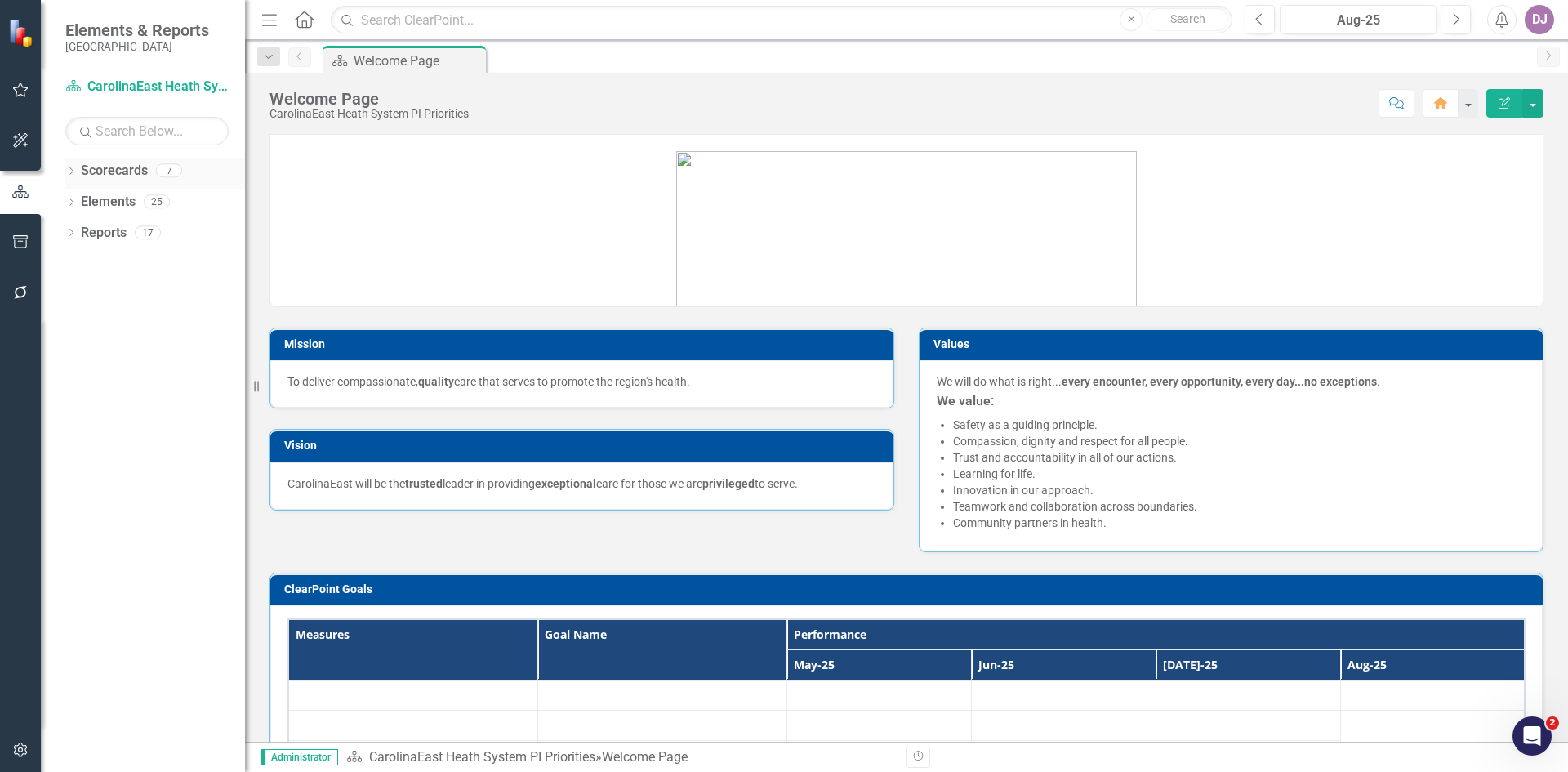
click at [121, 170] on link "Scorecards" at bounding box center [114, 171] width 67 height 19
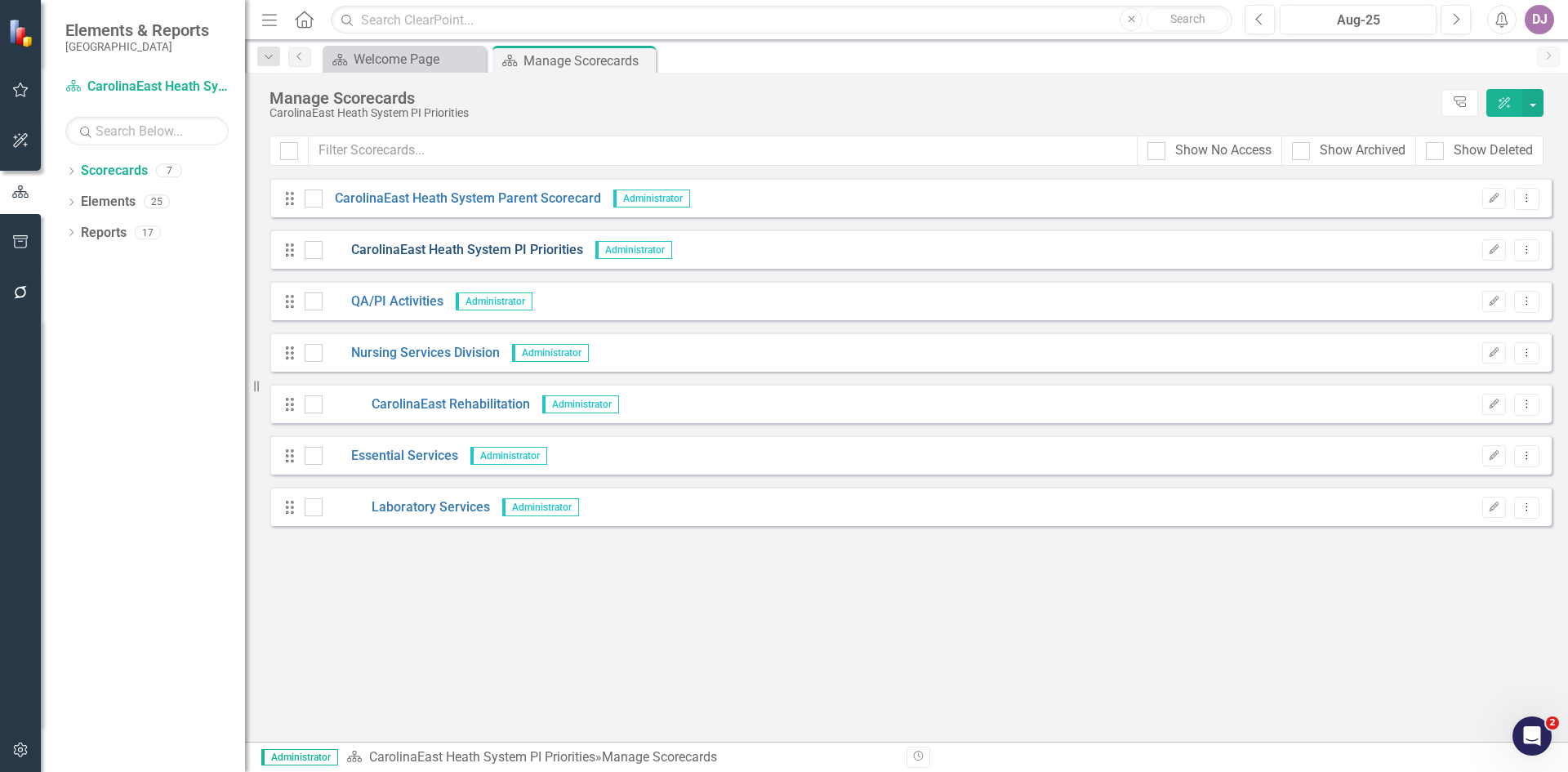
click at [472, 257] on link "CarolinaEast Heath System PI Priorities" at bounding box center [452, 249] width 260 height 19
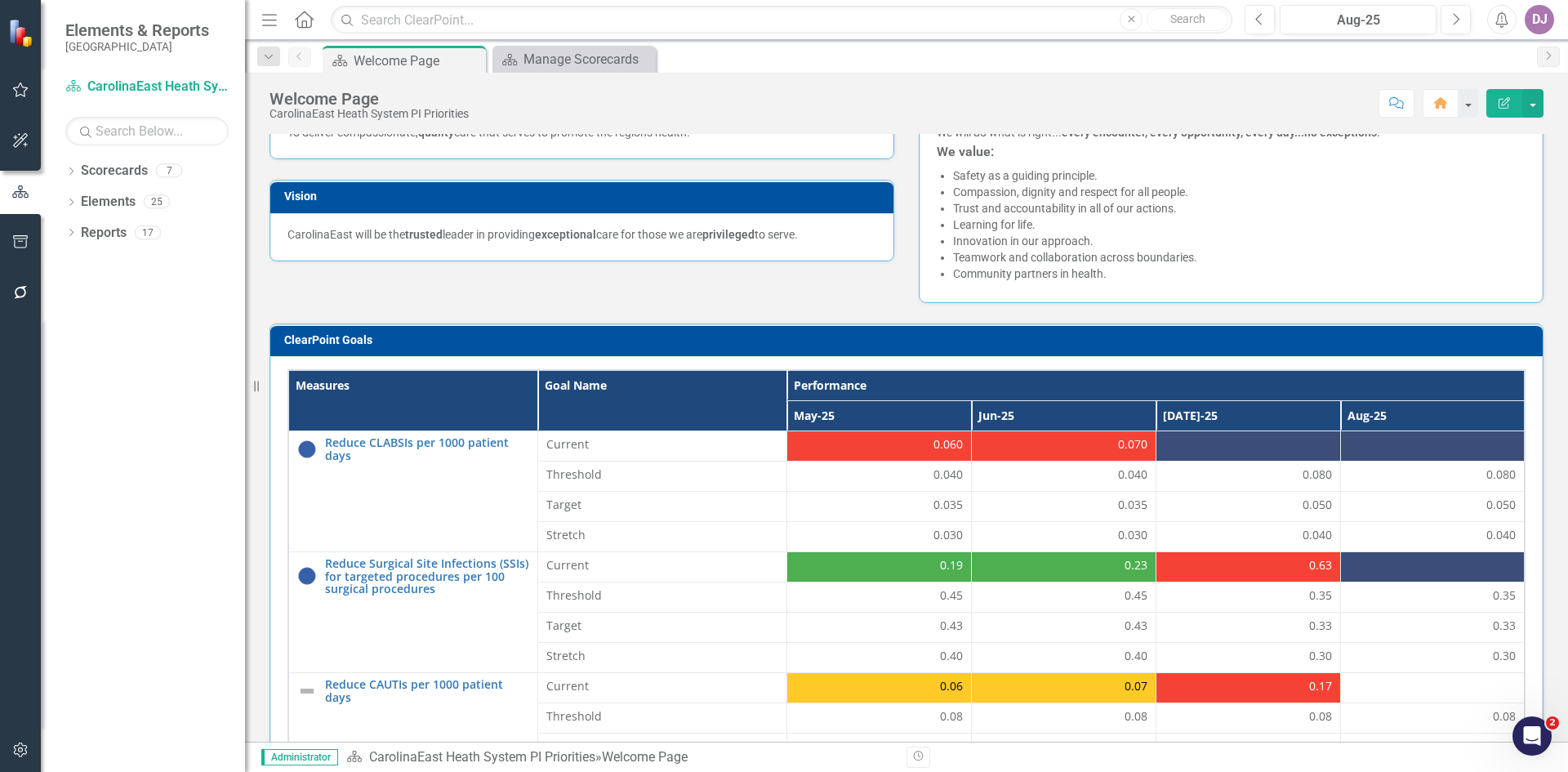
scroll to position [530, 0]
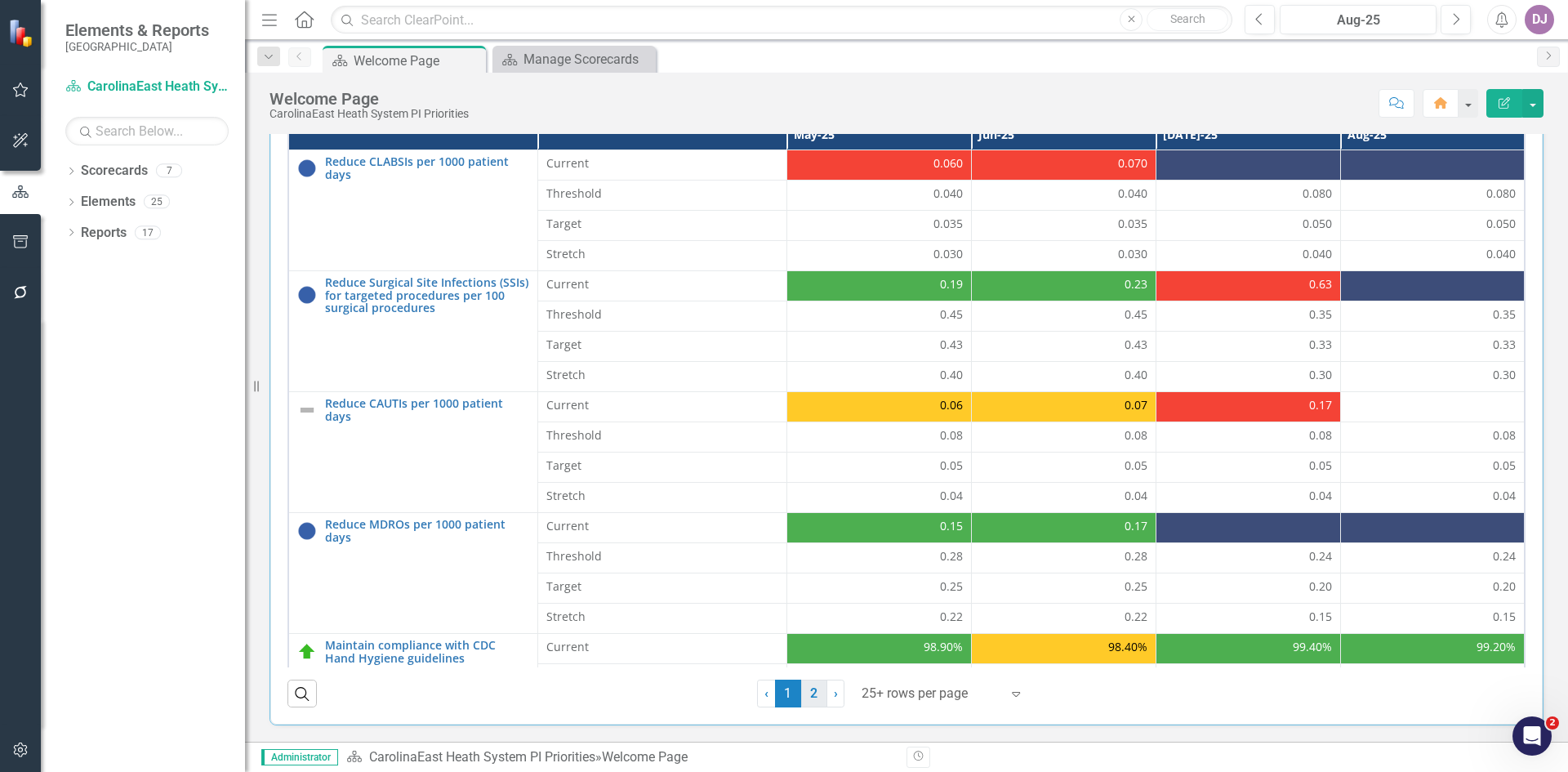
click at [815, 692] on link "2" at bounding box center [814, 693] width 27 height 28
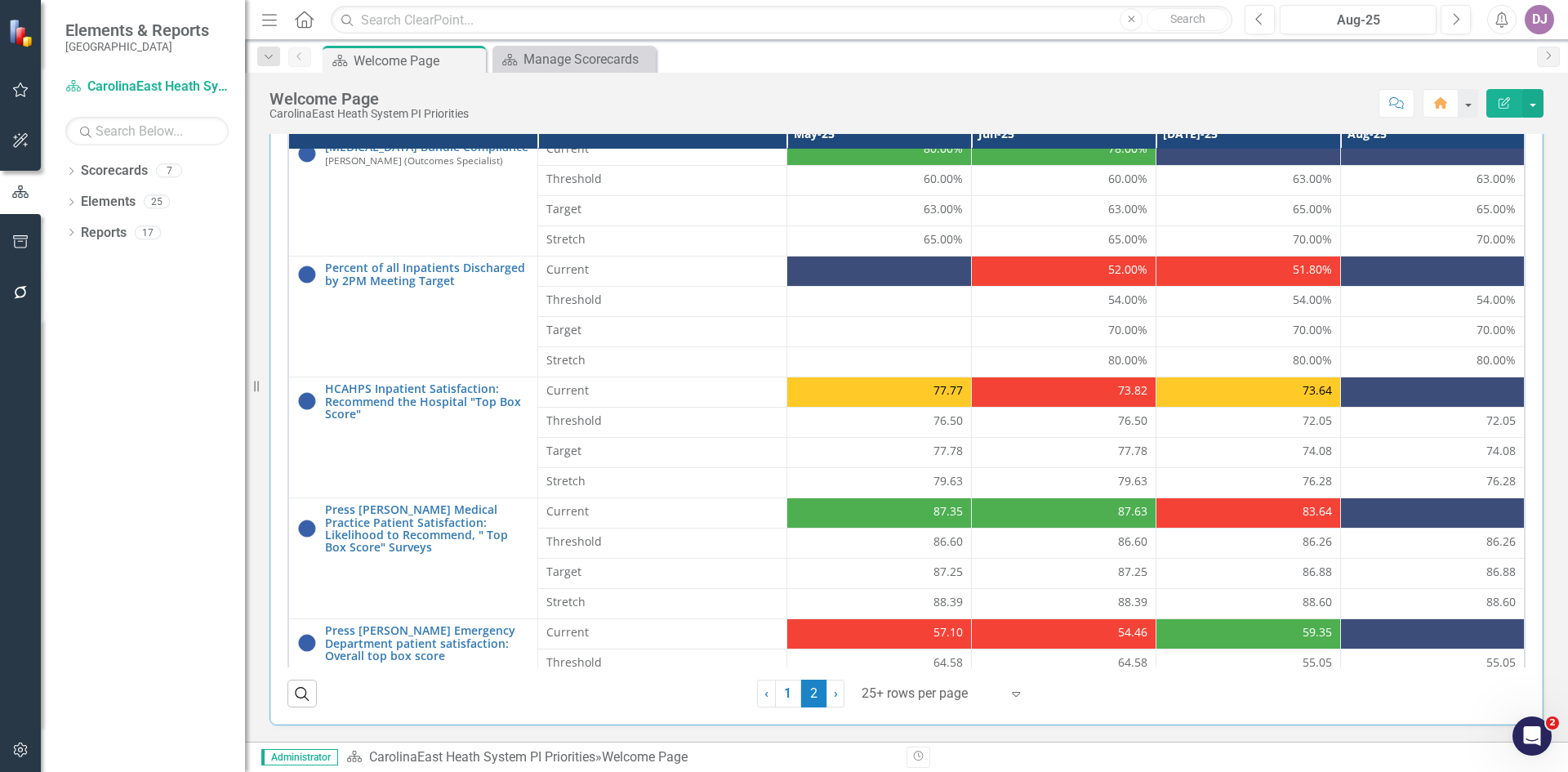
scroll to position [209, 0]
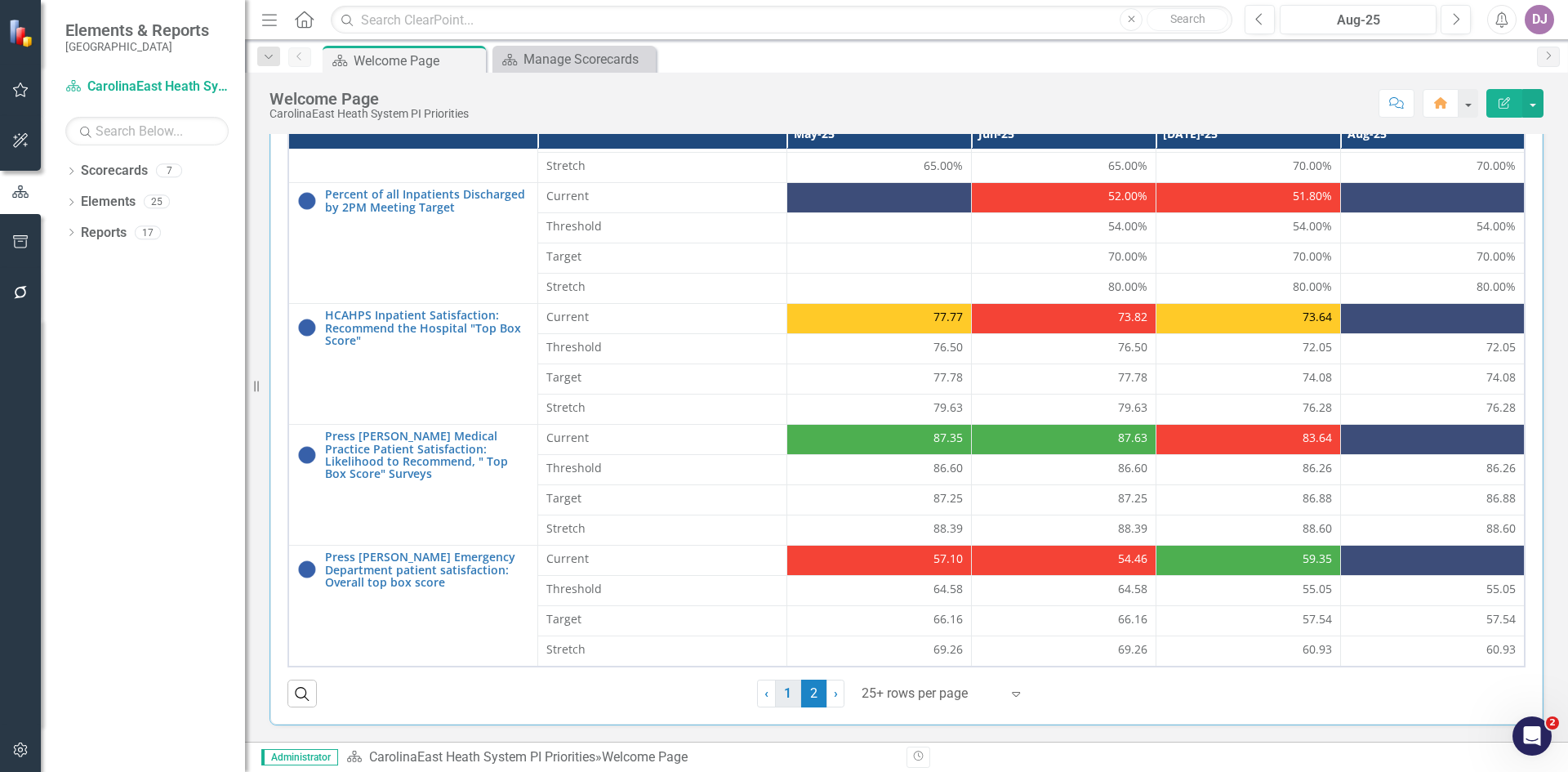
click at [782, 695] on link "1" at bounding box center [787, 693] width 27 height 28
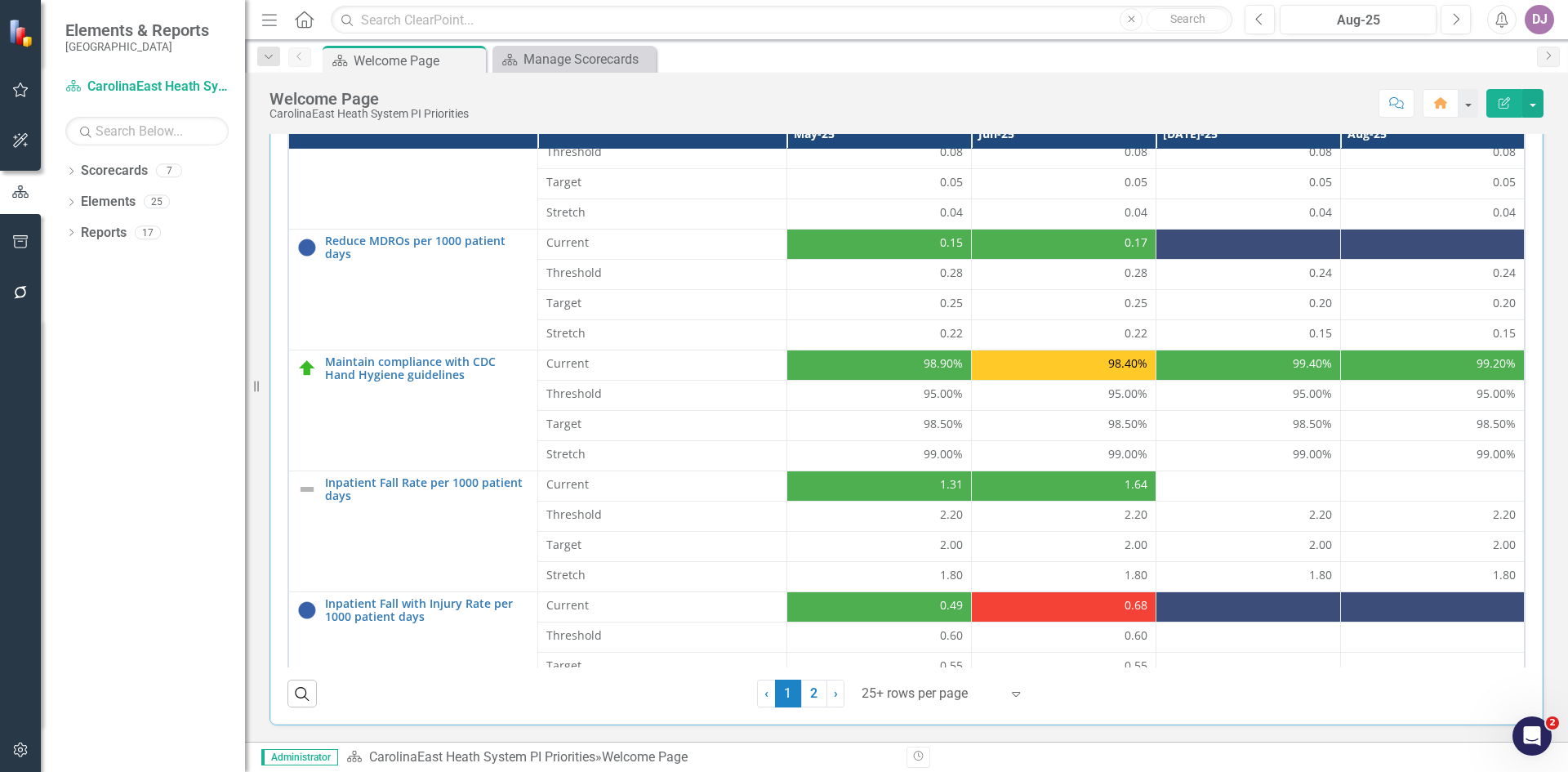
scroll to position [330, 0]
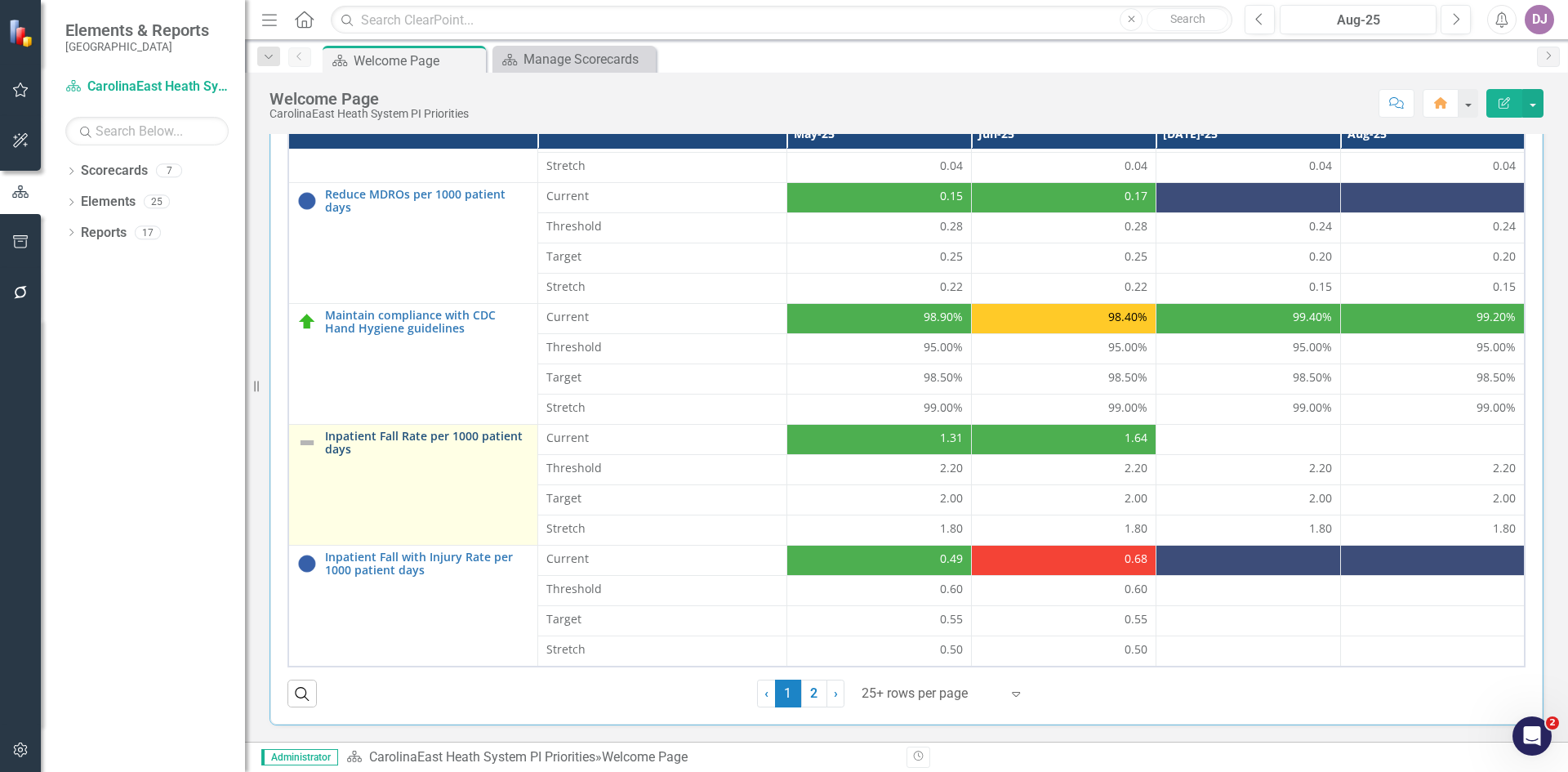
click at [463, 439] on link "Inpatient Fall Rate per 1000 patient days" at bounding box center [427, 443] width 204 height 26
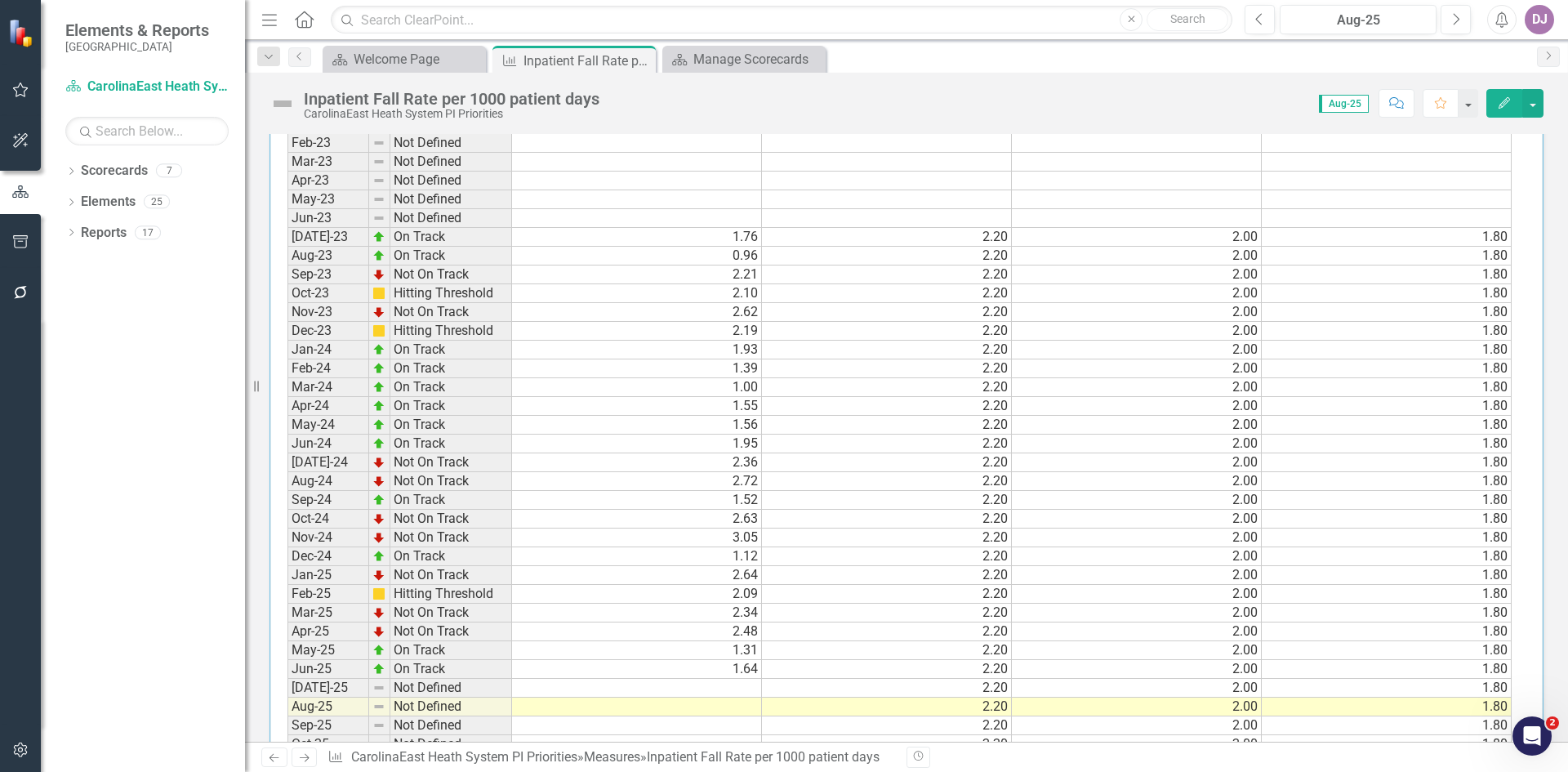
scroll to position [714, 0]
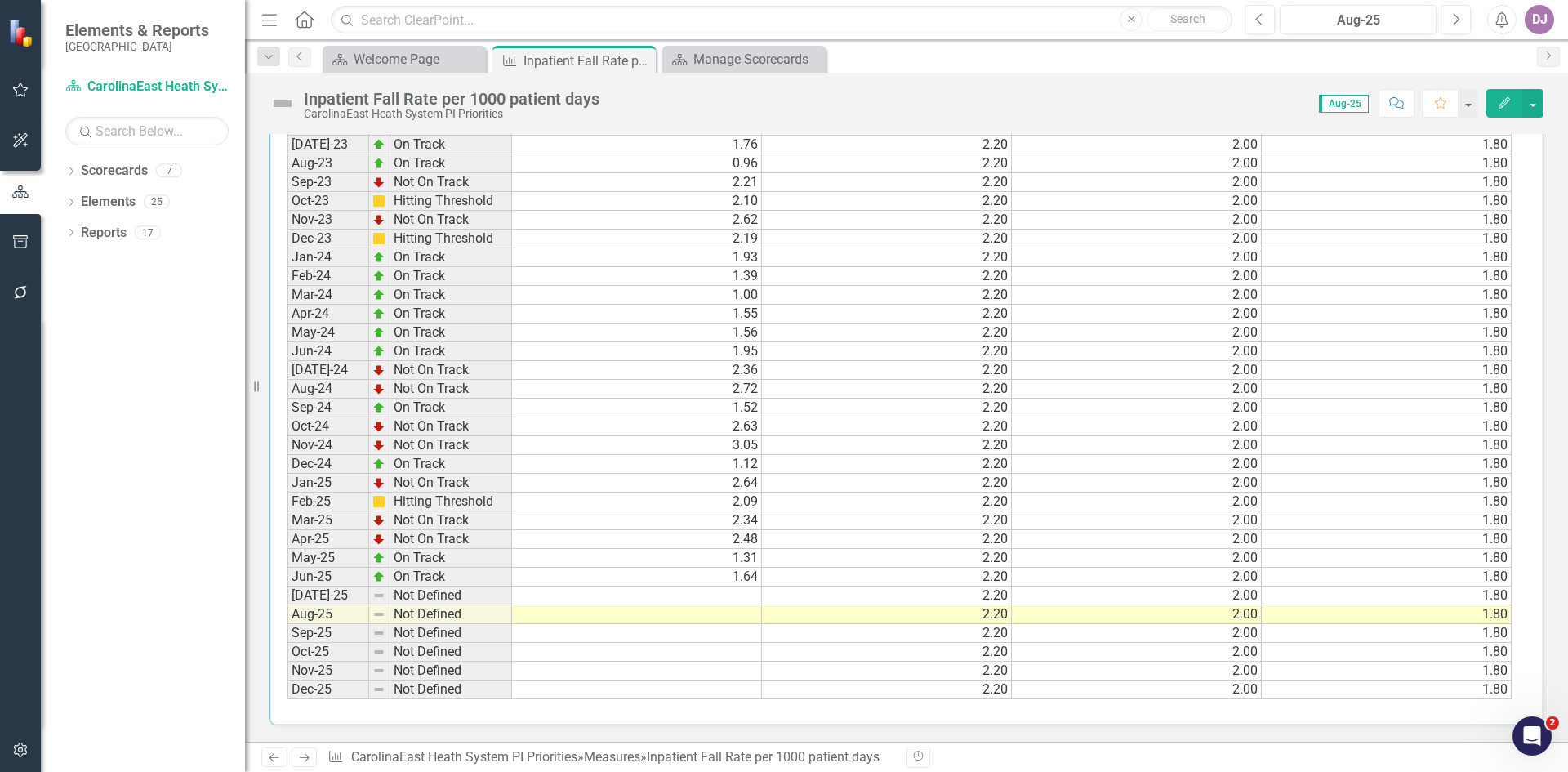
click at [736, 597] on td at bounding box center [637, 596] width 250 height 19
click at [732, 589] on td at bounding box center [637, 596] width 250 height 19
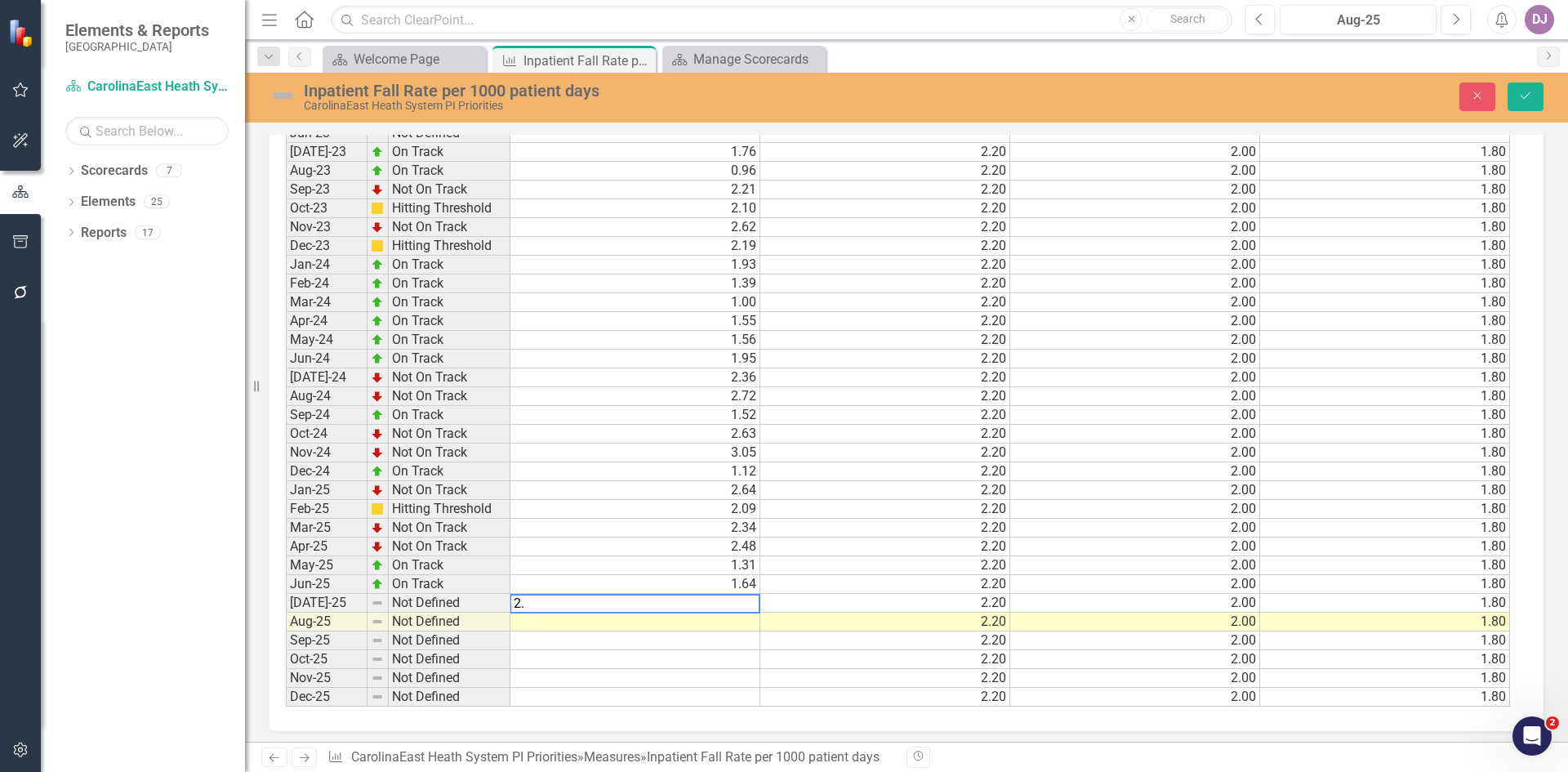
scroll to position [720, 0]
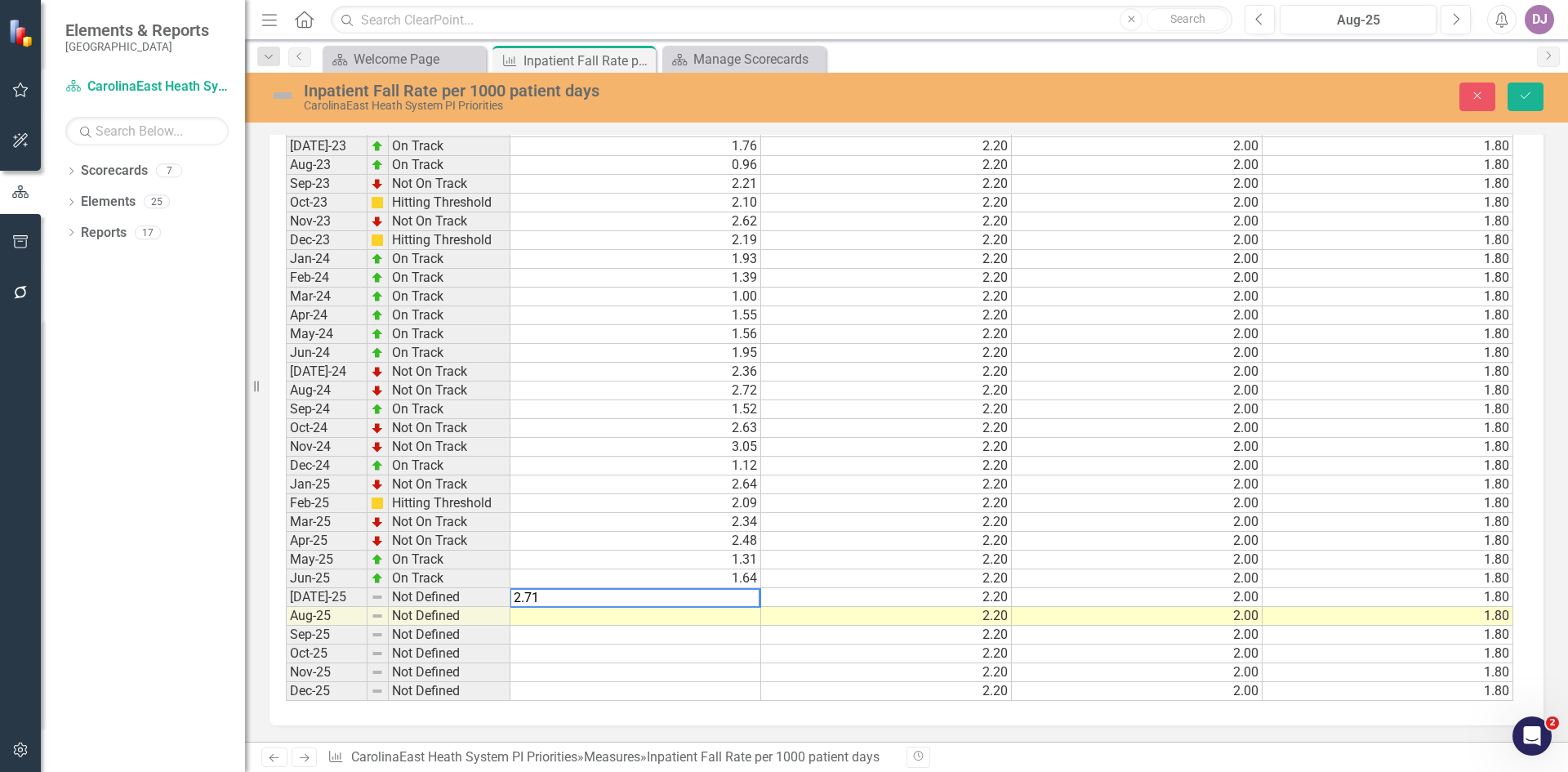
type textarea "2.71"
click at [750, 619] on td at bounding box center [636, 616] width 250 height 19
type textarea "0.71"
click at [646, 653] on td at bounding box center [636, 654] width 250 height 19
click at [1526, 96] on icon "Save" at bounding box center [1525, 96] width 15 height 12
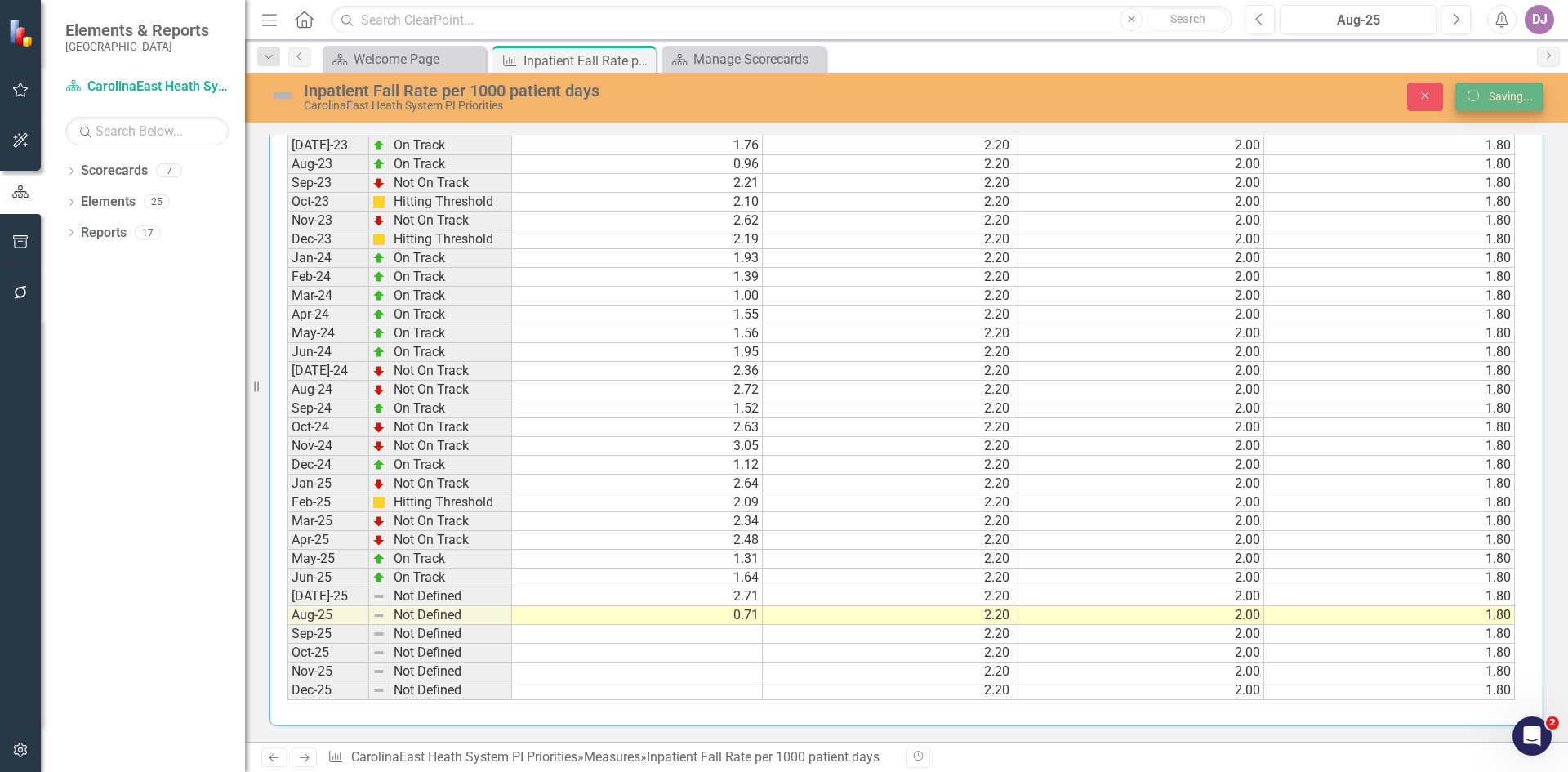
scroll to position [713, 0]
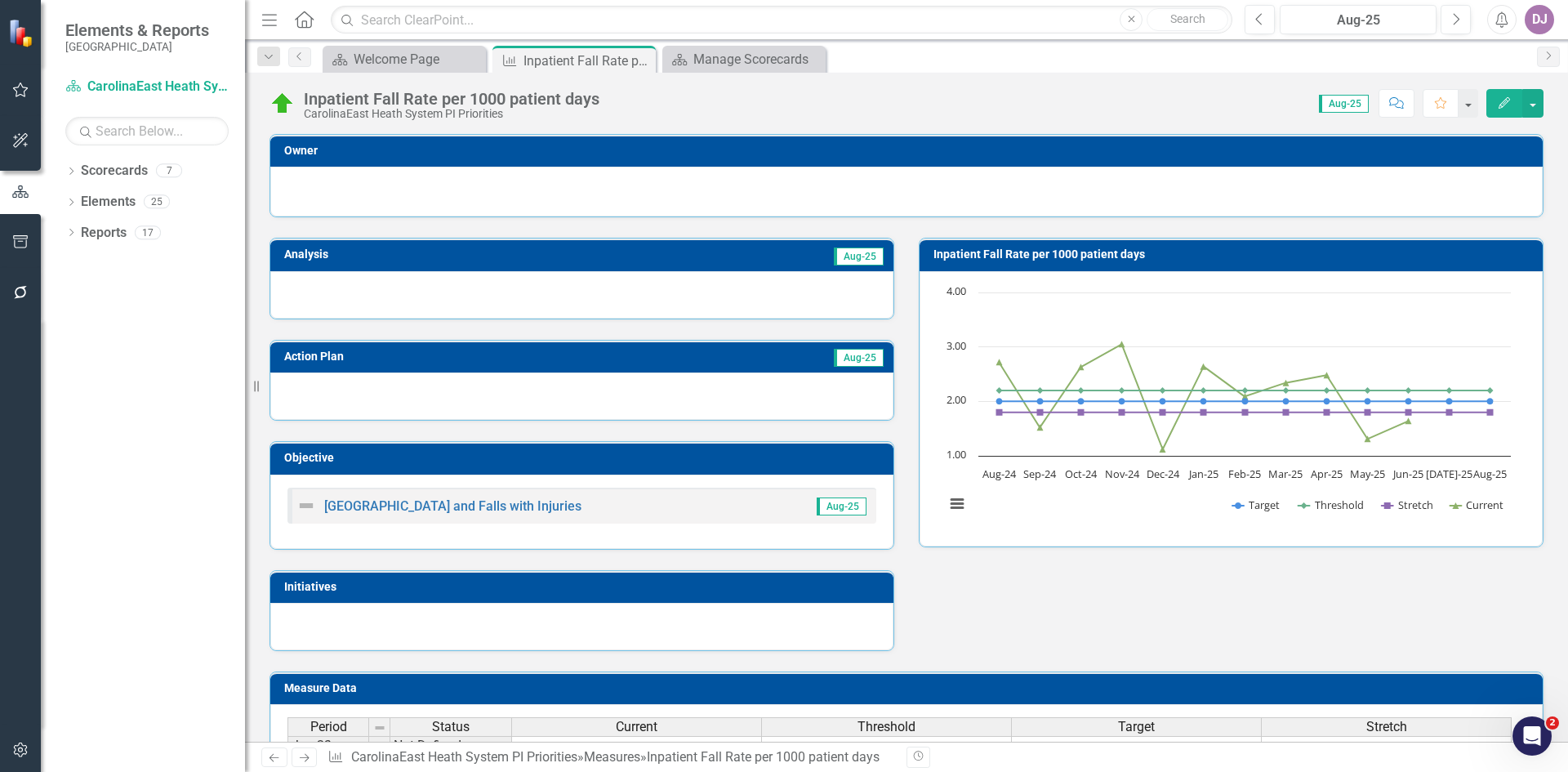
click at [1121, 557] on div "Analysis Aug-25 Action Plan Aug-25 Objective Prevent Falls and Falls with Injur…" at bounding box center [906, 434] width 1298 height 434
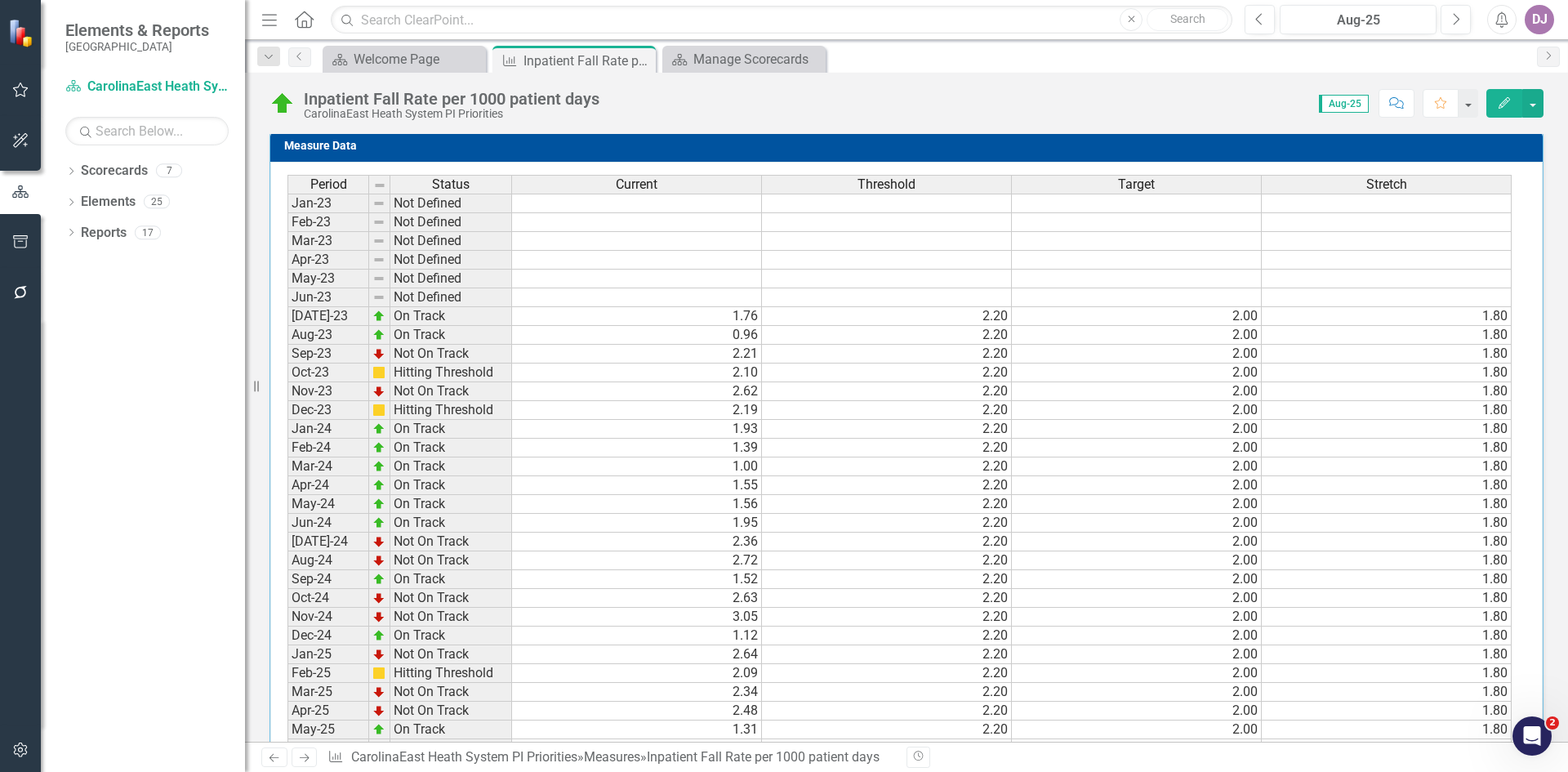
scroll to position [714, 0]
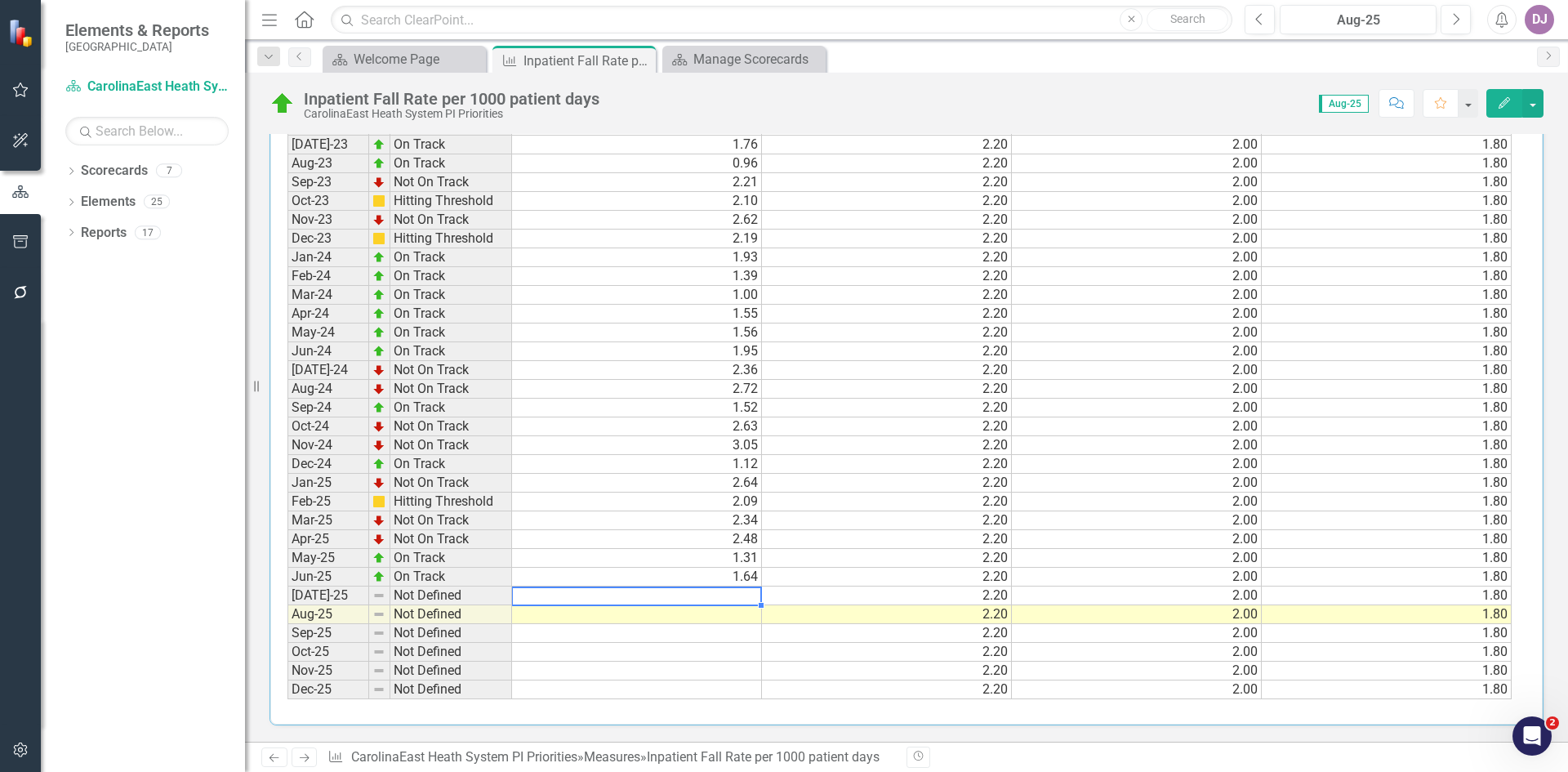
click at [736, 597] on td at bounding box center [637, 596] width 250 height 19
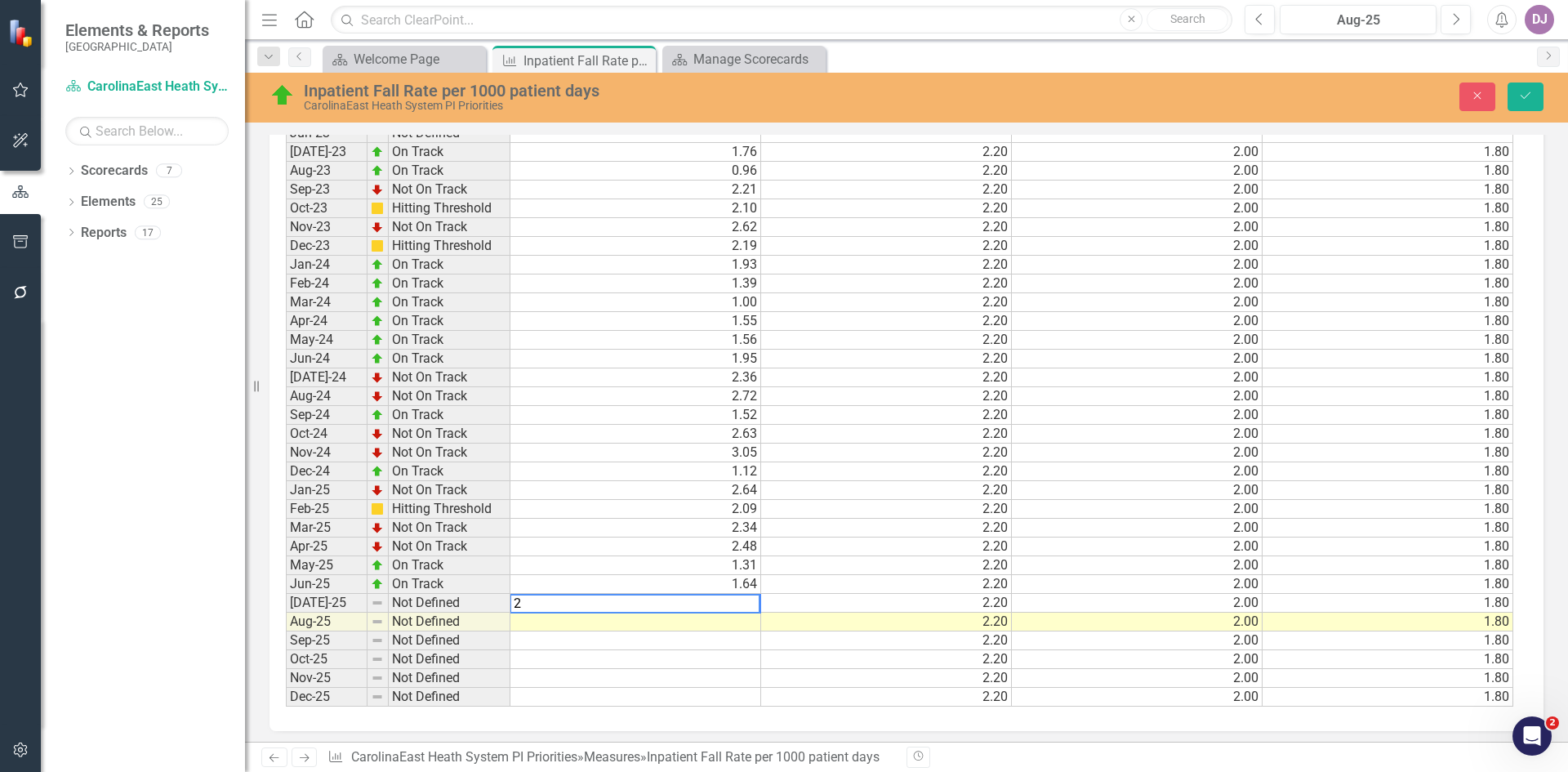
scroll to position [720, 0]
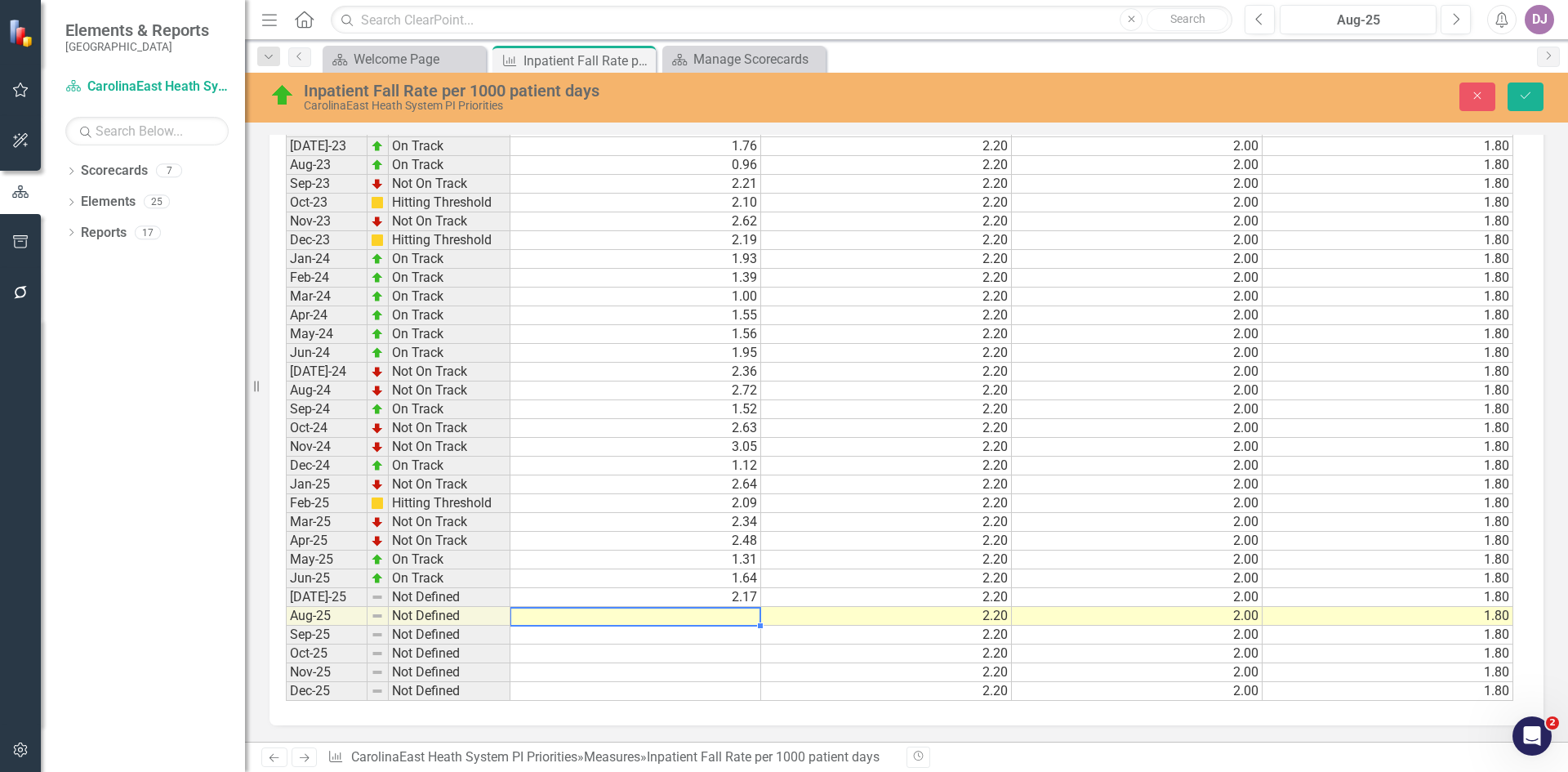
click at [722, 615] on td at bounding box center [636, 616] width 250 height 19
type textarea "0.71"
click at [1533, 98] on button "Save" at bounding box center [1525, 97] width 35 height 29
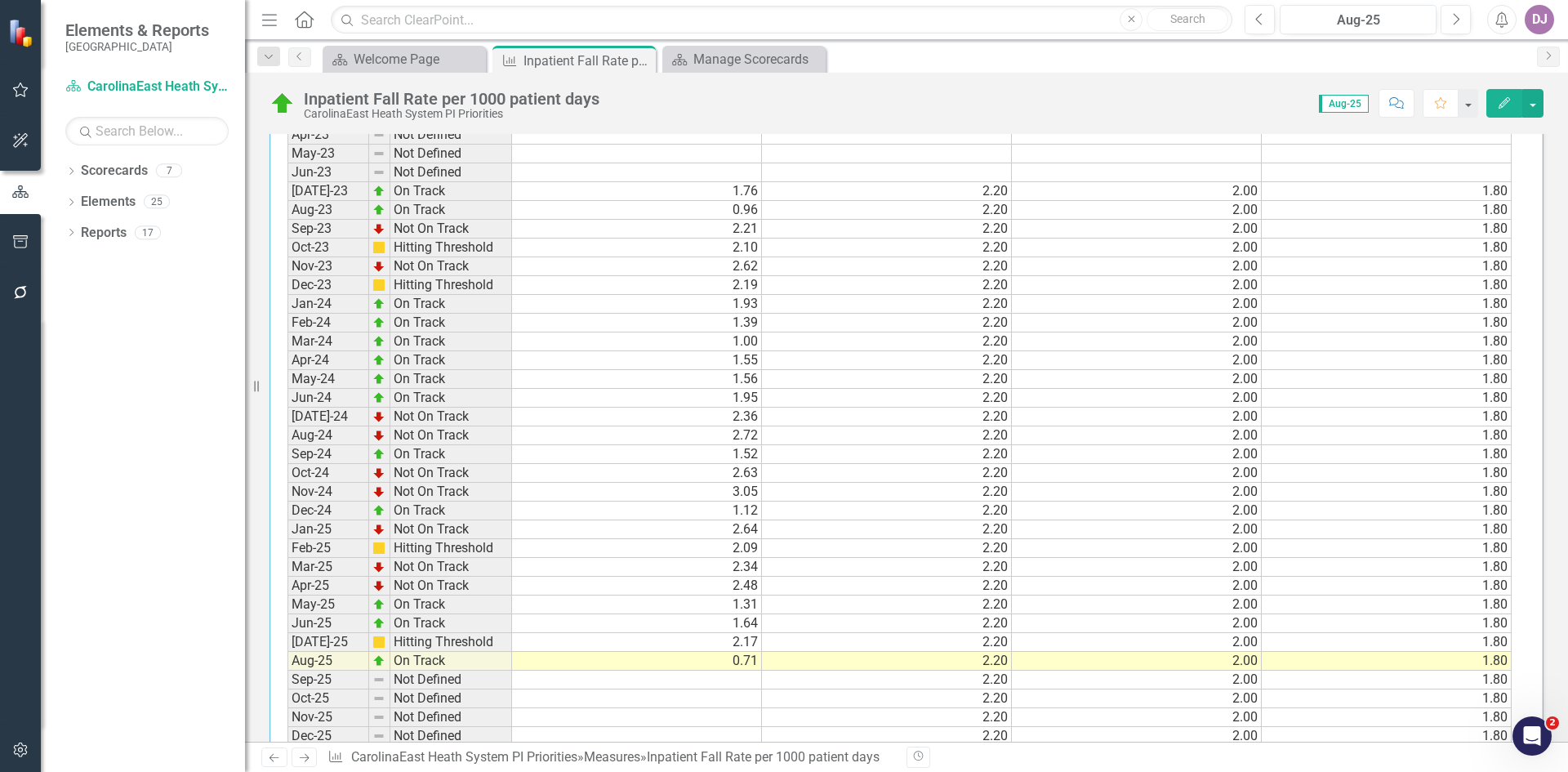
scroll to position [714, 0]
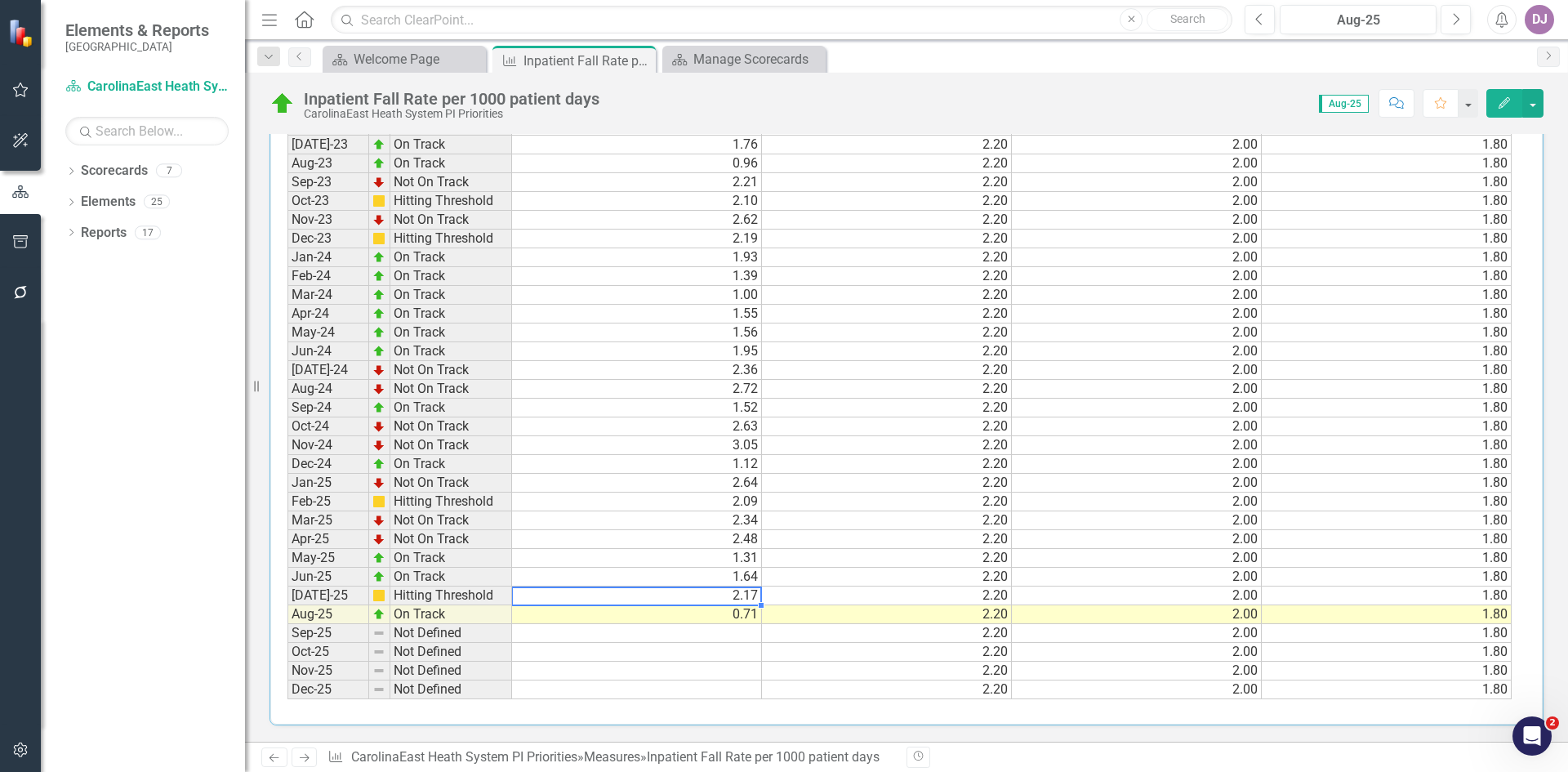
click at [733, 598] on td "2.17" at bounding box center [637, 596] width 250 height 19
click at [744, 595] on td "2.17" at bounding box center [637, 596] width 250 height 19
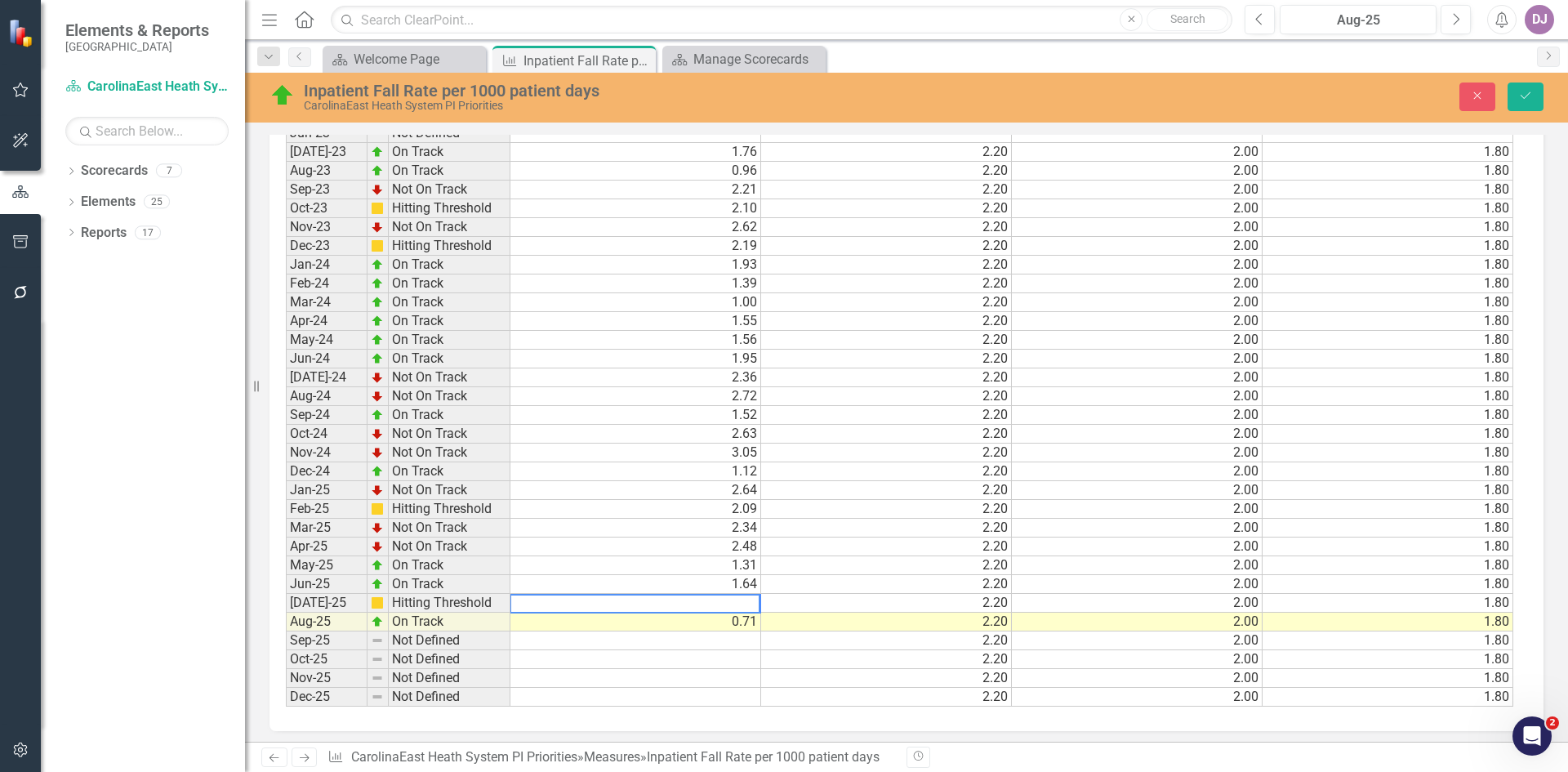
scroll to position [720, 0]
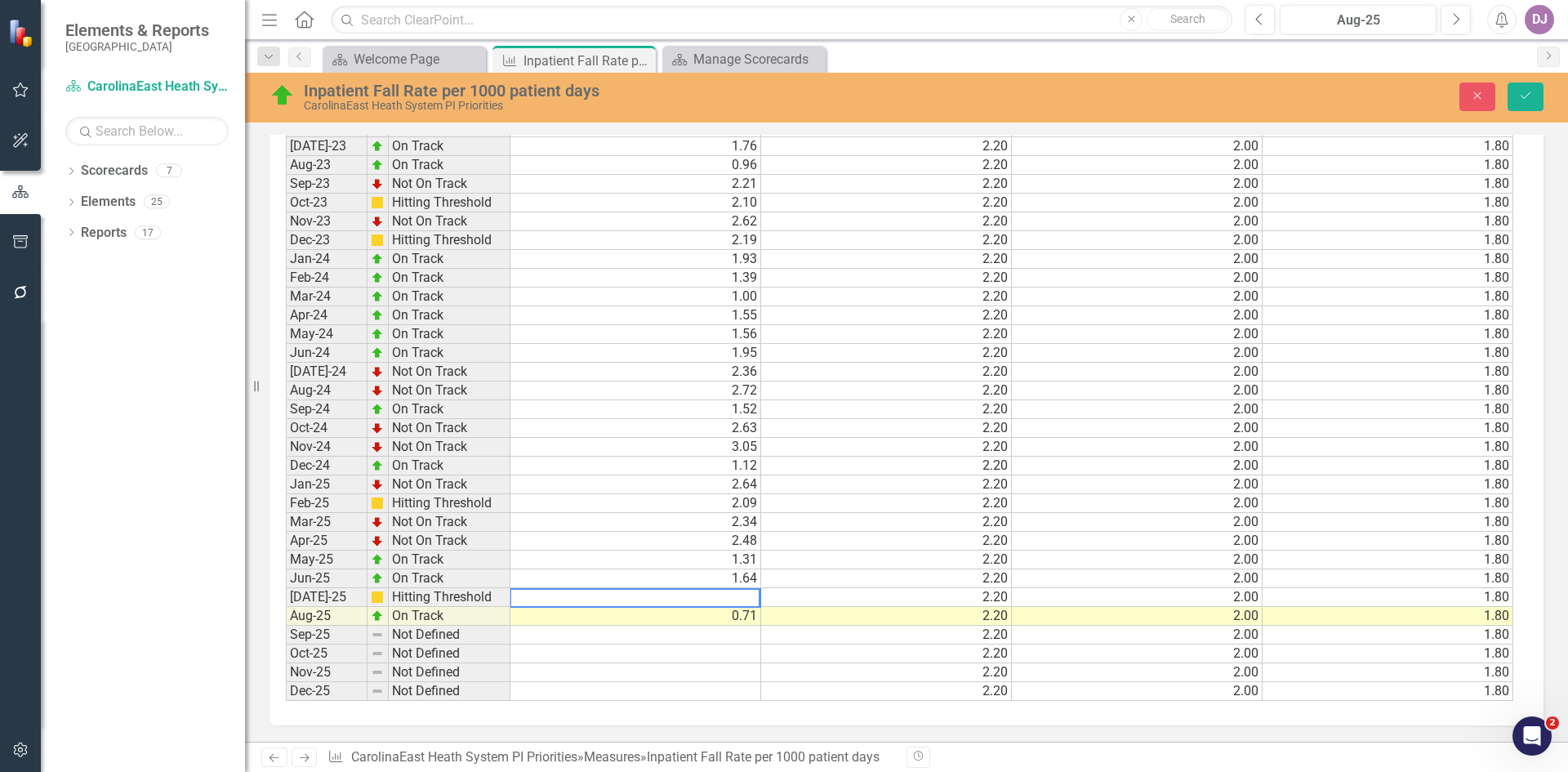
drag, startPoint x: 526, startPoint y: 597, endPoint x: 563, endPoint y: 599, distance: 37.1
click at [563, 599] on textarea at bounding box center [635, 597] width 250 height 20
type textarea "2.71"
click at [1533, 94] on button "Save" at bounding box center [1525, 97] width 35 height 29
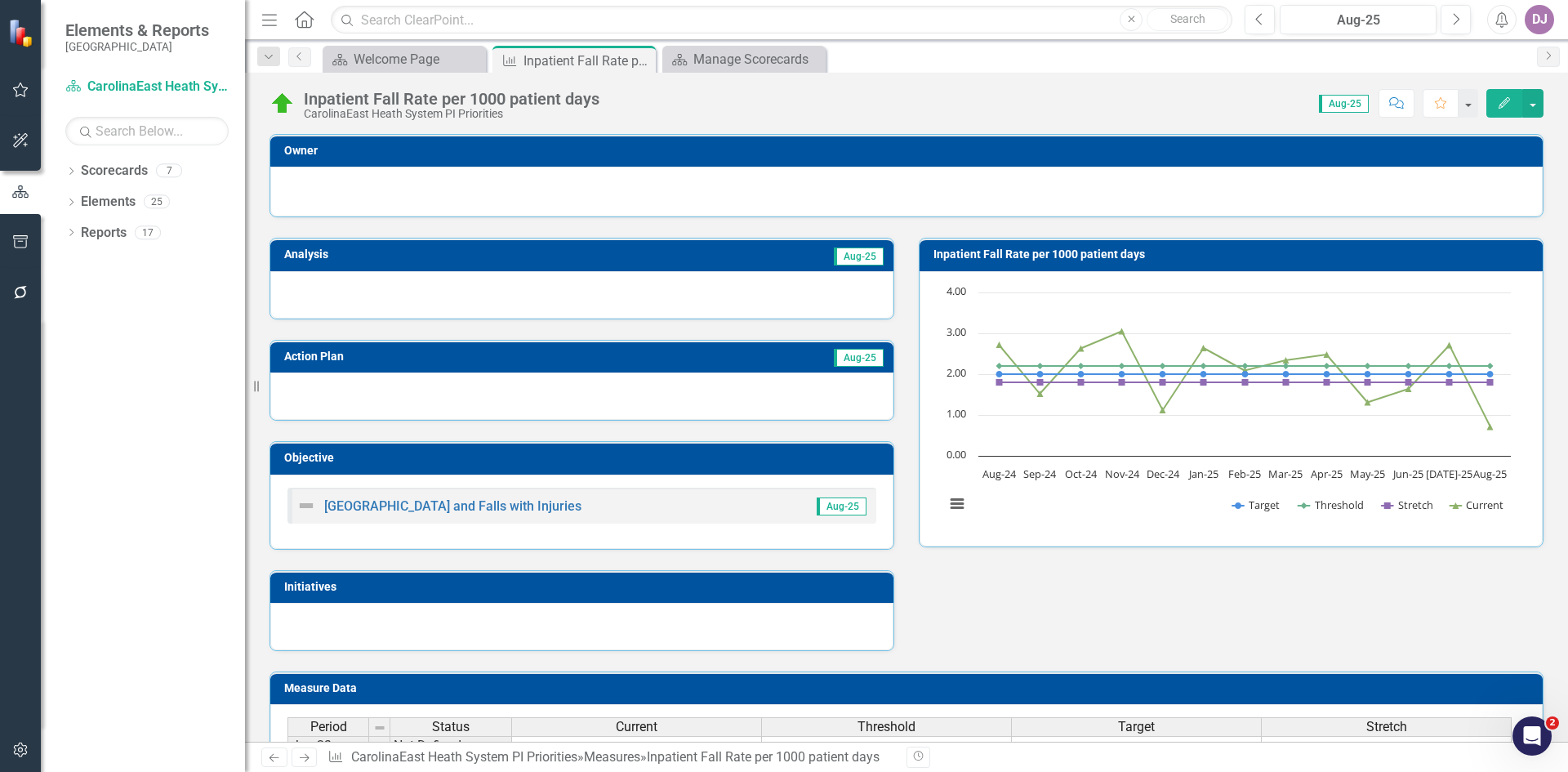
click at [842, 254] on span "Aug-25" at bounding box center [858, 256] width 50 height 18
click at [774, 260] on td "Aug-25" at bounding box center [723, 256] width 323 height 25
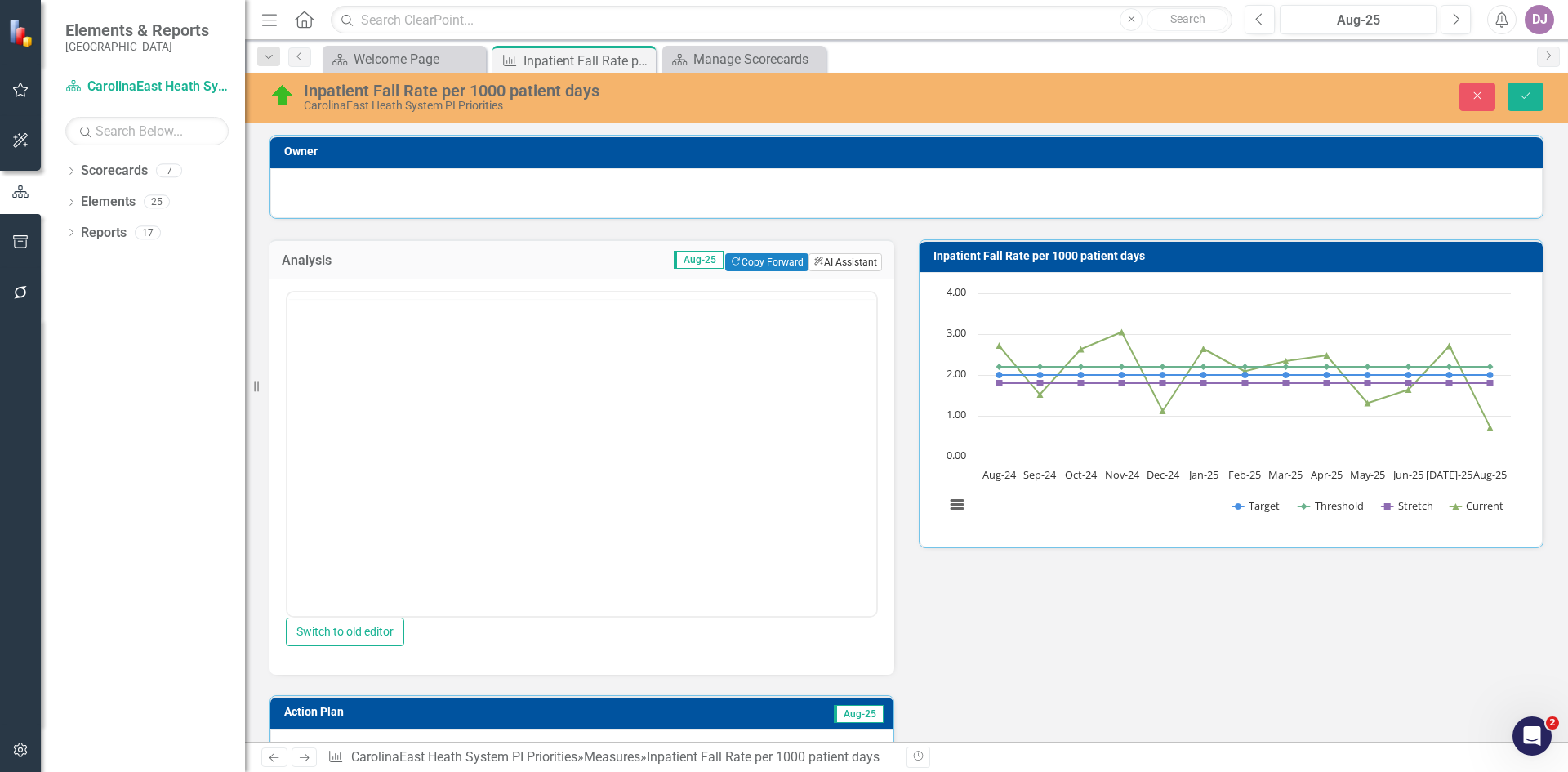
scroll to position [0, 0]
click at [828, 256] on button "ClearPoint AI AI Assistant" at bounding box center [845, 262] width 74 height 18
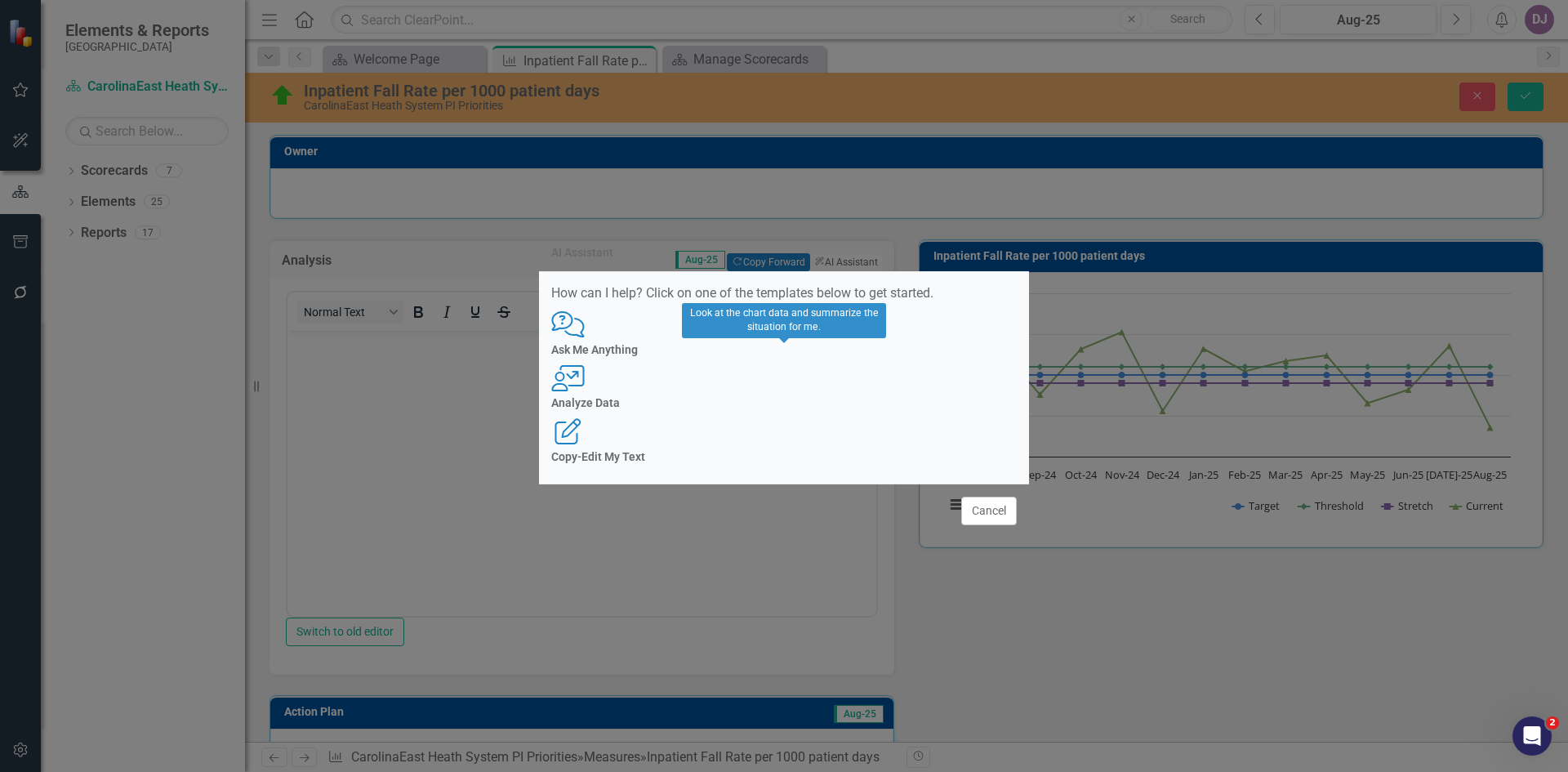
click at [798, 394] on div "User with Chart Analyze Data" at bounding box center [784, 387] width 465 height 45
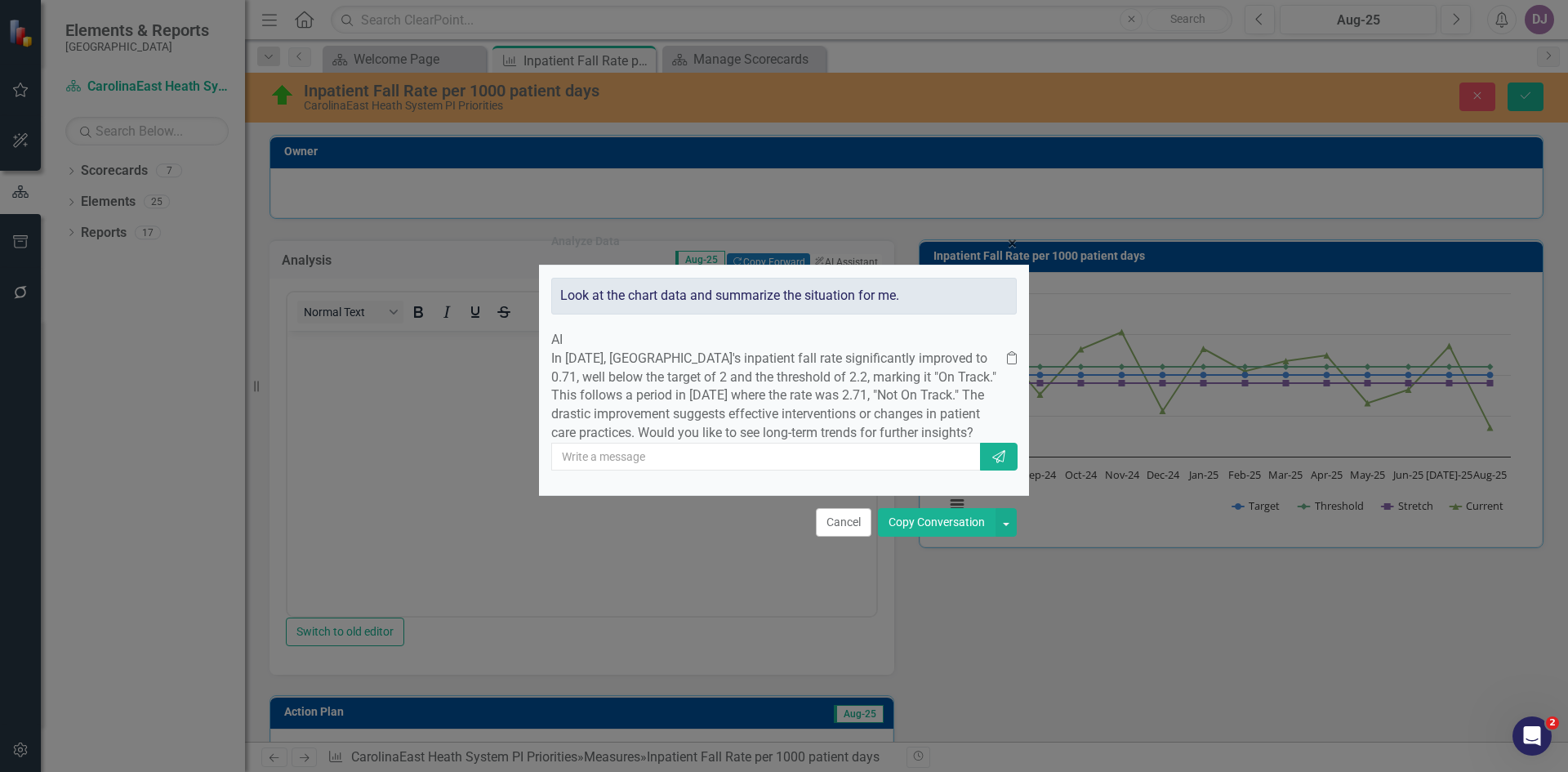
drag, startPoint x: 735, startPoint y: 417, endPoint x: 744, endPoint y: 438, distance: 22.8
click at [744, 438] on p "In August 2025, CarolinaEast Medical Center's inpatient fall rate significantly…" at bounding box center [779, 396] width 455 height 93
click at [934, 536] on button "Copy Conversation" at bounding box center [936, 522] width 117 height 29
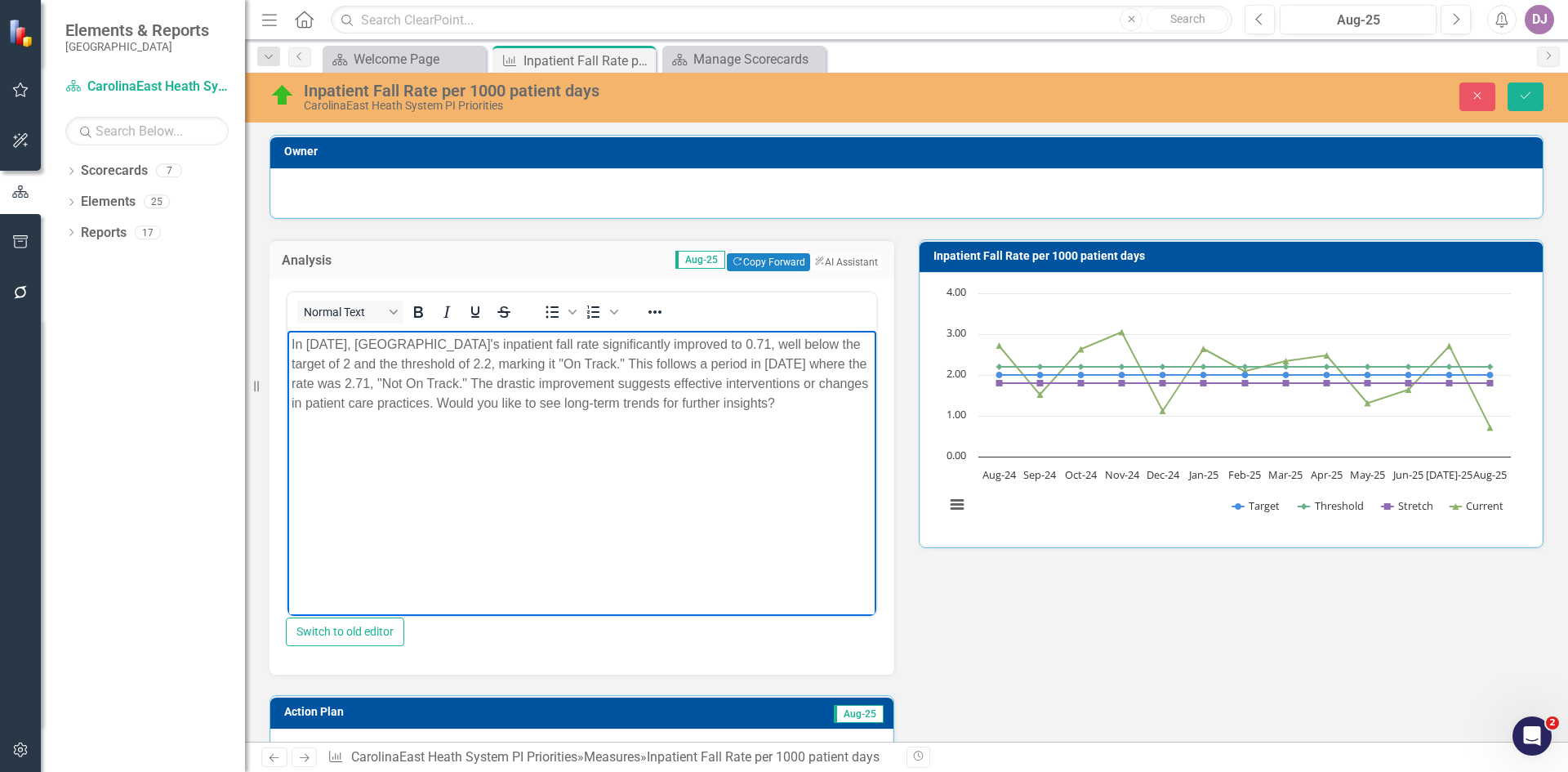
drag, startPoint x: 583, startPoint y: 402, endPoint x: 602, endPoint y: 440, distance: 42.5
click at [602, 440] on body "In August 2025, CarolinaEast Medical Center's inpatient fall rate significantly…" at bounding box center [581, 454] width 588 height 246
drag, startPoint x: 565, startPoint y: 379, endPoint x: 610, endPoint y: 410, distance: 54.6
click at [610, 410] on p "In August 2025, CarolinaEast Medical Center's inpatient fall rate significantly…" at bounding box center [581, 375] width 580 height 79
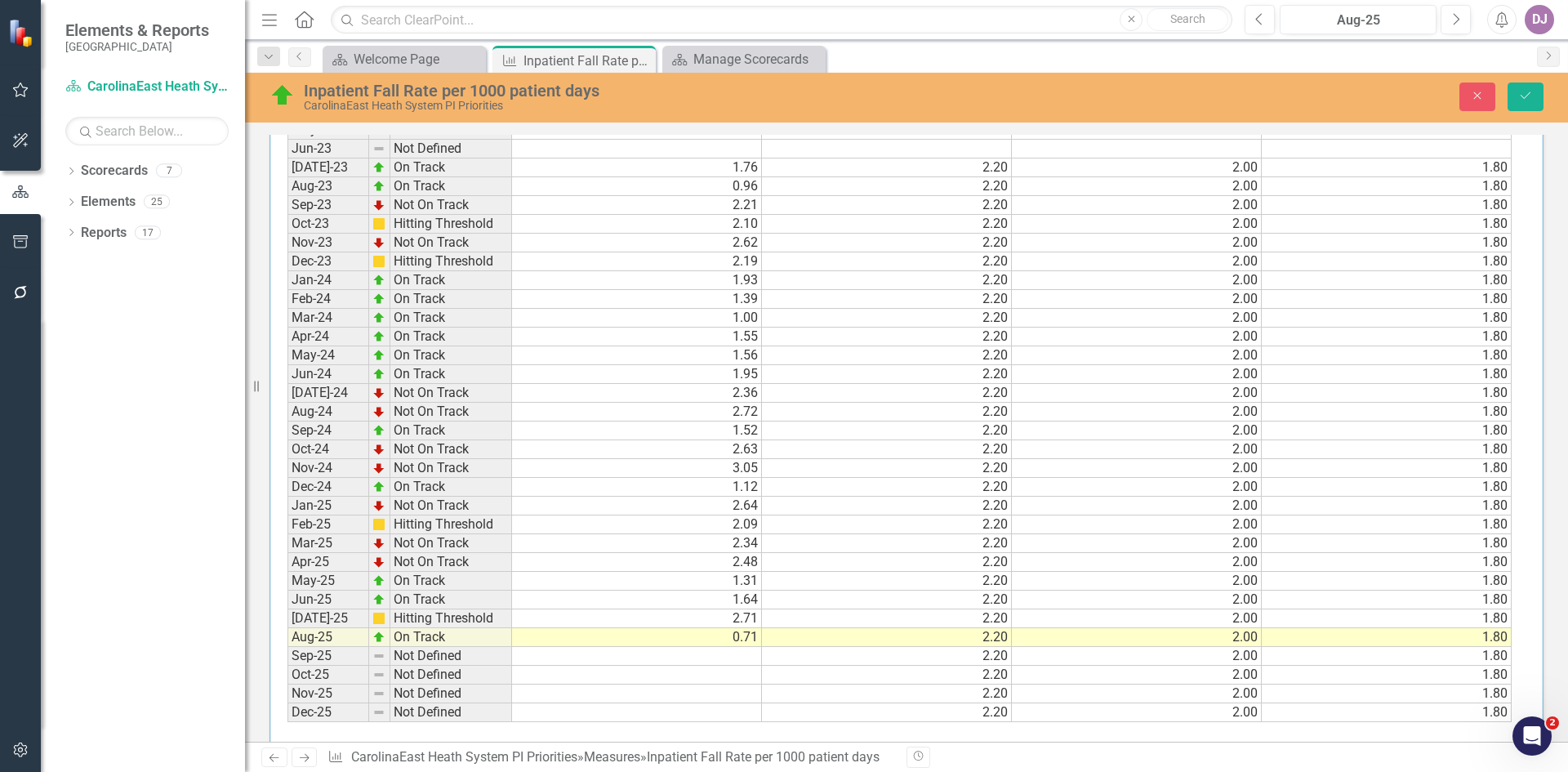
scroll to position [1079, 0]
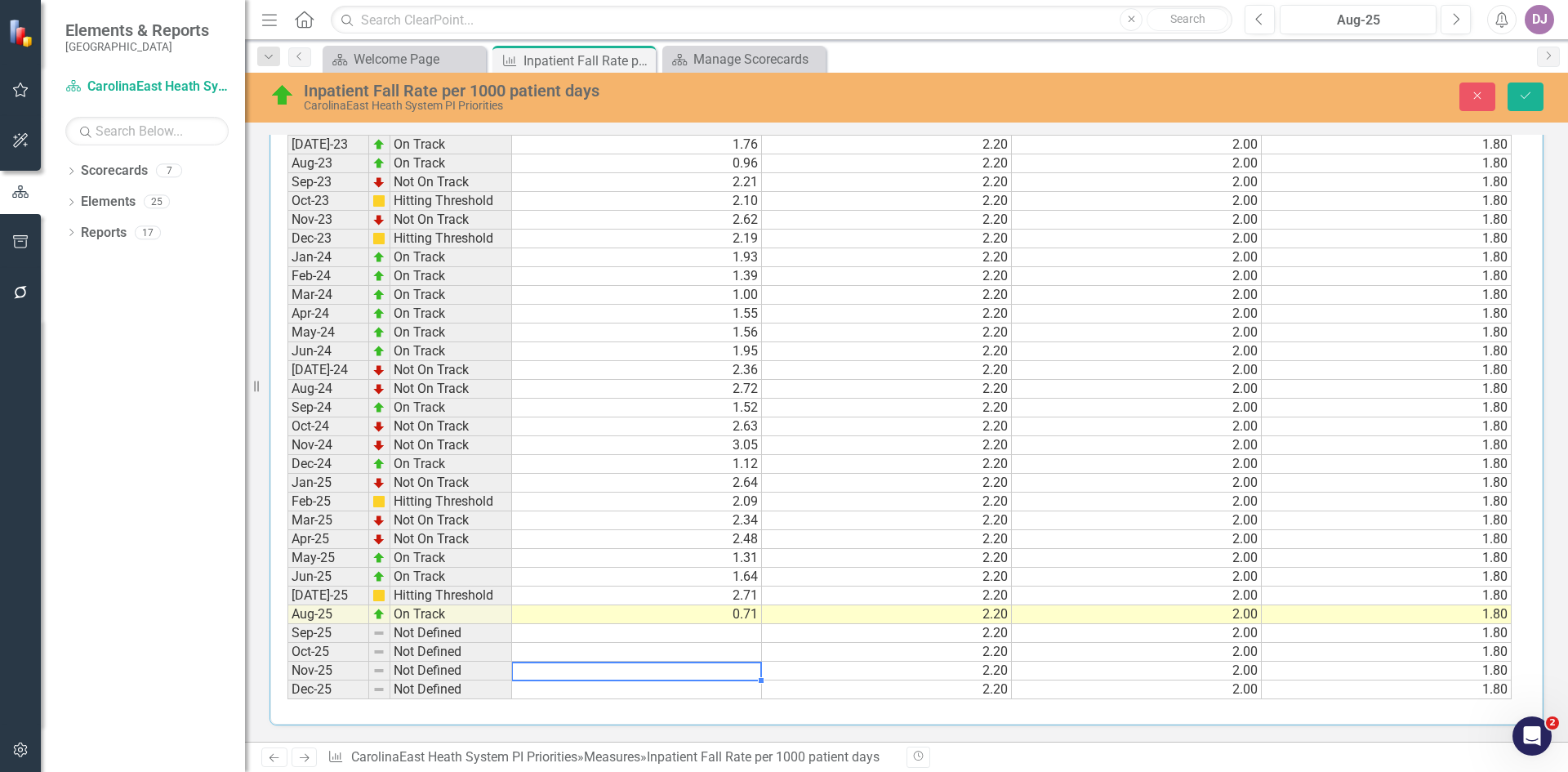
click at [716, 667] on td at bounding box center [637, 670] width 250 height 19
click at [1525, 101] on icon "Save" at bounding box center [1525, 96] width 15 height 12
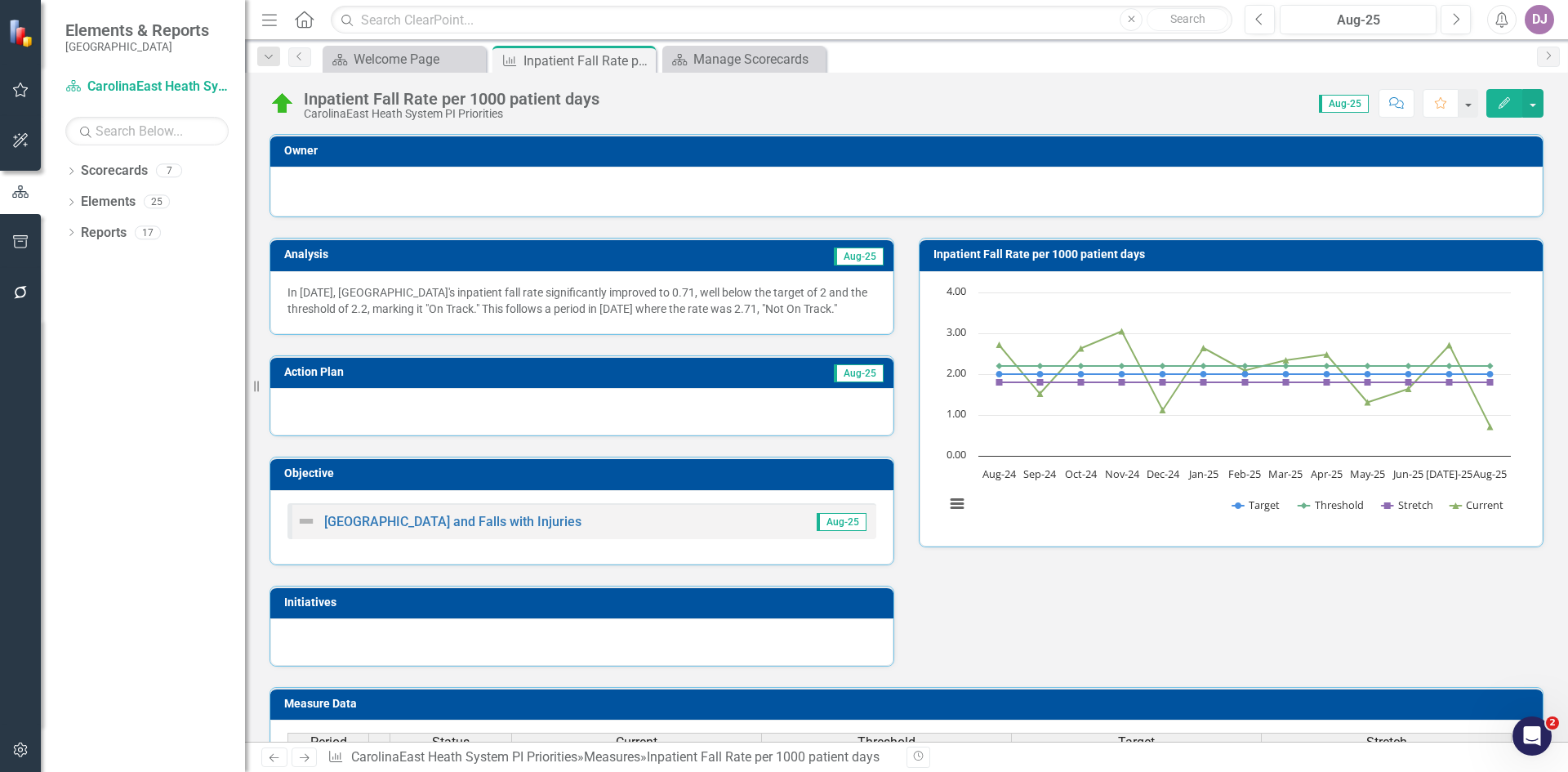
drag, startPoint x: 955, startPoint y: 504, endPoint x: 1026, endPoint y: 535, distance: 77.5
click at [1026, 535] on div "Chart Line chart with 4 lines. Inpatient Fall Rate per 1000 patient days (Chart…" at bounding box center [1231, 408] width 623 height 275
click at [950, 509] on button "View chart menu, Chart" at bounding box center [956, 504] width 23 height 23
click at [998, 569] on div "Analysis Aug-25 In August 2025, CarolinaEast Medical Center's inpatient fall ra…" at bounding box center [906, 442] width 1298 height 450
